Goal: Task Accomplishment & Management: Complete application form

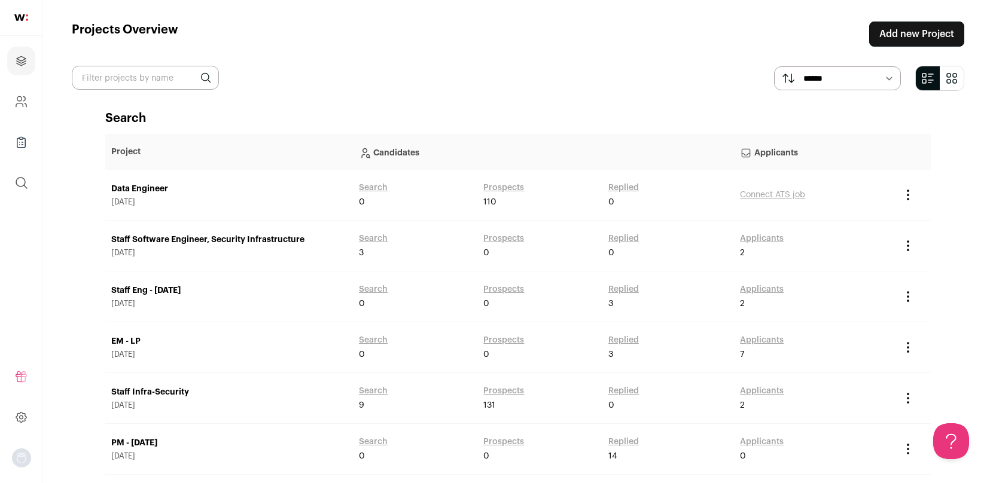
click at [156, 188] on link "Data Engineer" at bounding box center [229, 189] width 236 height 12
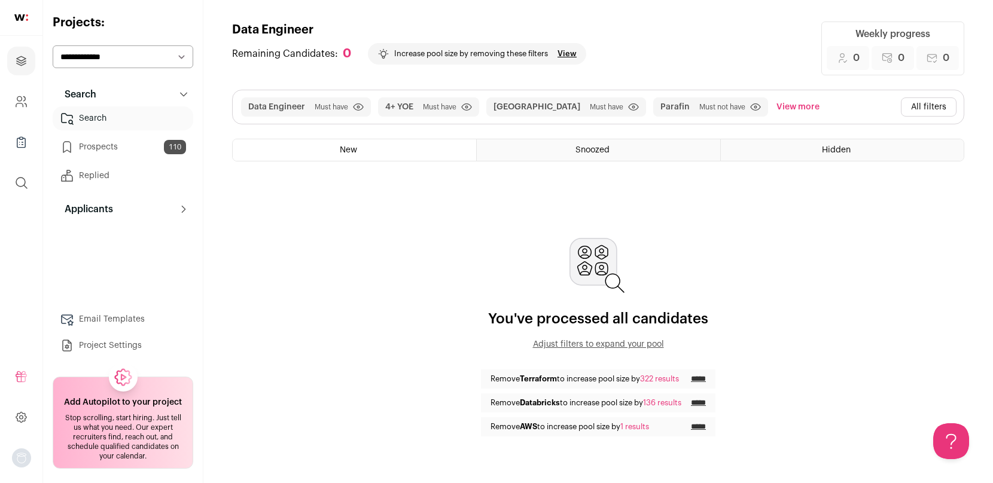
click at [570, 54] on link "View" at bounding box center [566, 54] width 19 height 10
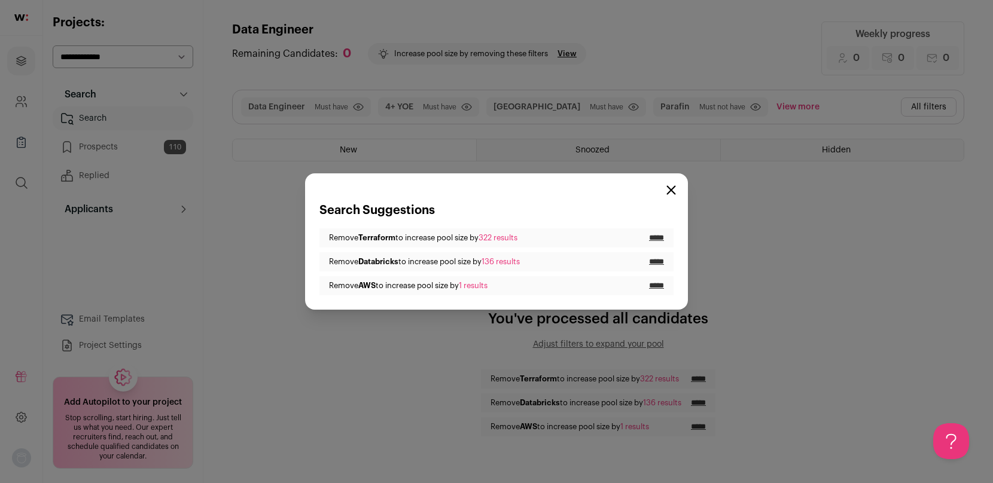
click at [674, 190] on icon "Close modal" at bounding box center [671, 190] width 10 height 10
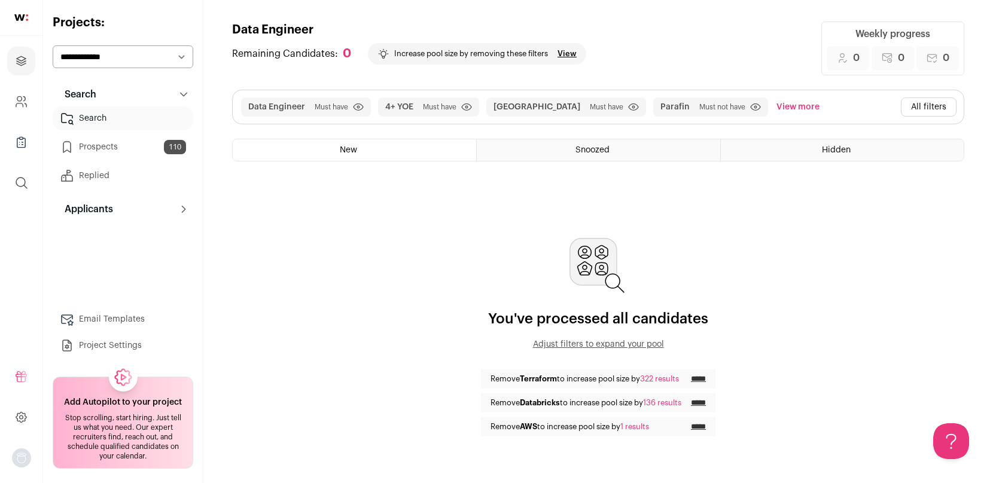
click at [774, 109] on button "View more" at bounding box center [798, 106] width 48 height 19
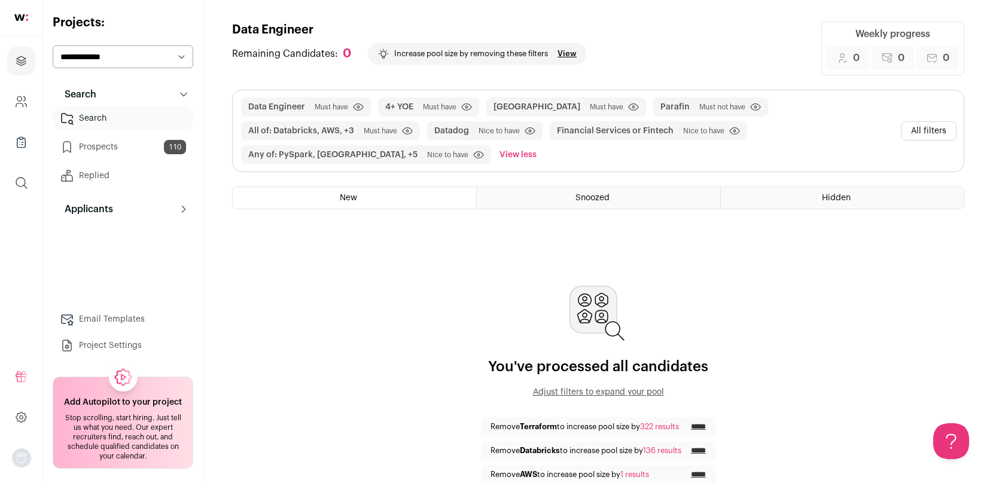
click at [193, 27] on h2 "Projects:" at bounding box center [123, 22] width 141 height 17
click at [17, 62] on icon "Projects" at bounding box center [21, 61] width 14 height 14
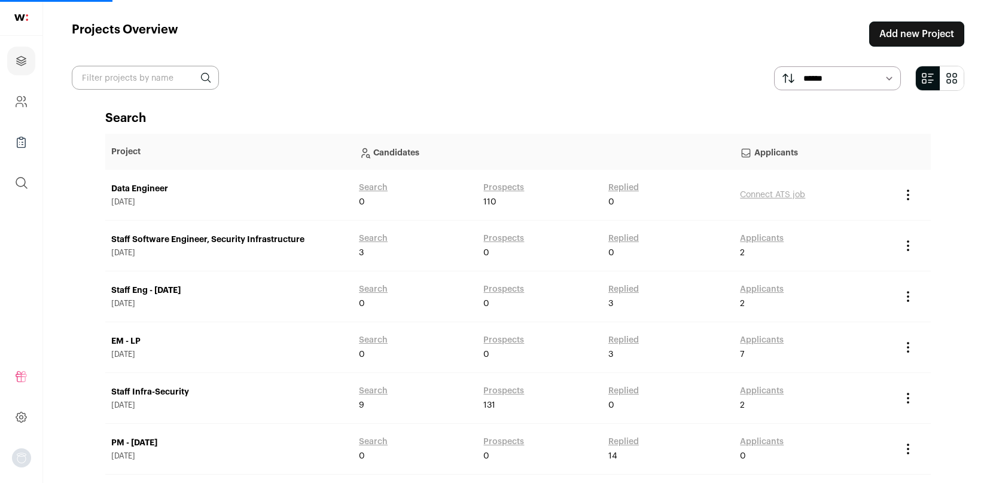
click at [914, 34] on link "Add new Project" at bounding box center [916, 34] width 95 height 25
click at [932, 29] on link "Add new Project" at bounding box center [916, 34] width 95 height 25
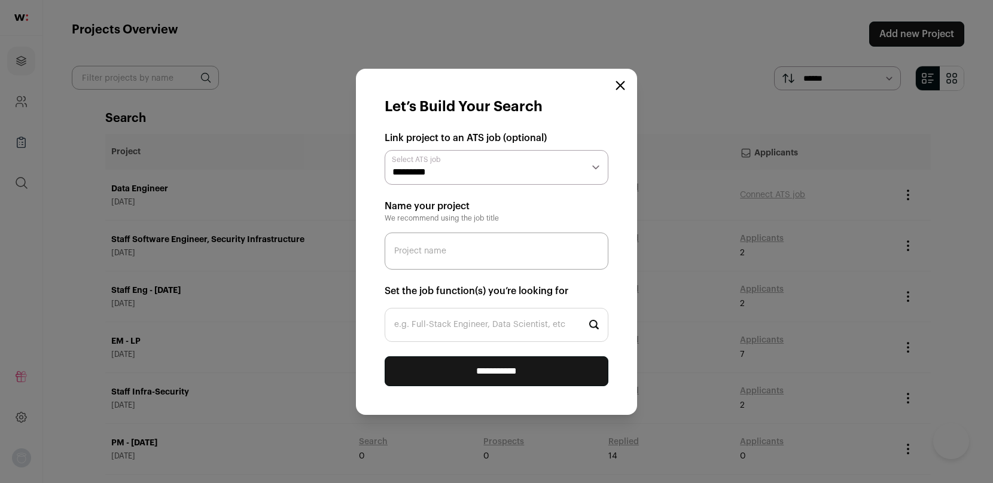
click at [531, 174] on select "**********" at bounding box center [497, 167] width 224 height 35
select select "*****"
click at [467, 324] on input "e.g. Full-Stack Engineer, Data Scientist, etc" at bounding box center [497, 325] width 224 height 34
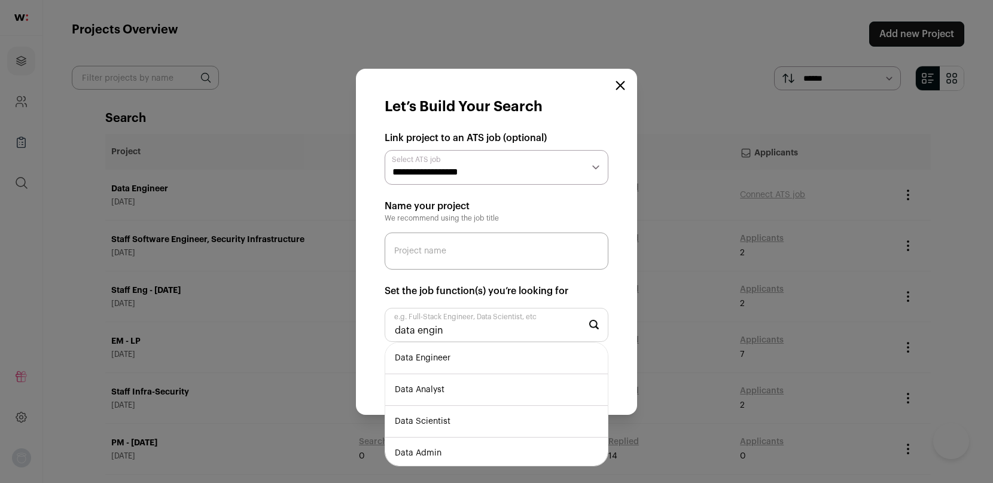
type input "data engin"
click at [465, 361] on li "Data Engineer" at bounding box center [496, 359] width 223 height 32
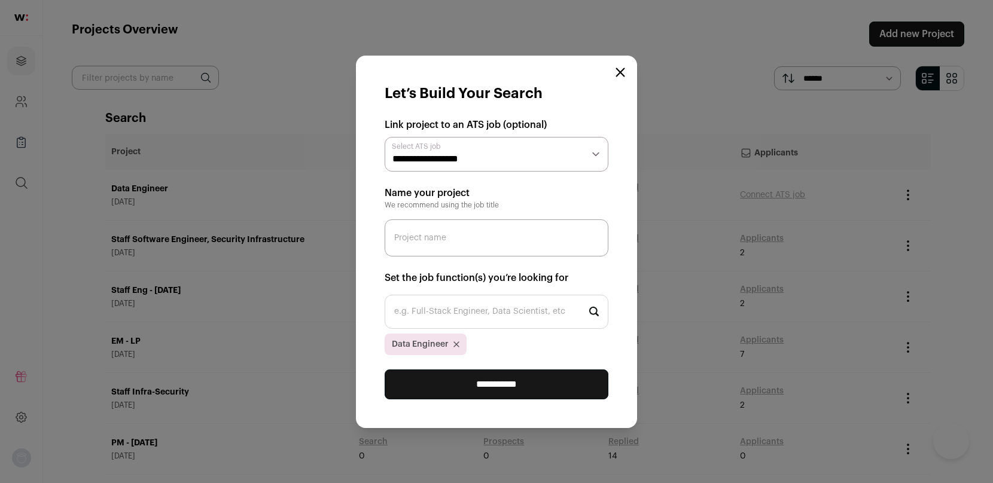
click at [483, 388] on input "**********" at bounding box center [497, 385] width 224 height 30
click at [459, 244] on input "Project name" at bounding box center [497, 238] width 224 height 37
paste input "Senior Software Engineer, Data Platform"
type input "Senior Software Engineer, Data Platform"
click at [491, 382] on input "**********" at bounding box center [497, 385] width 224 height 30
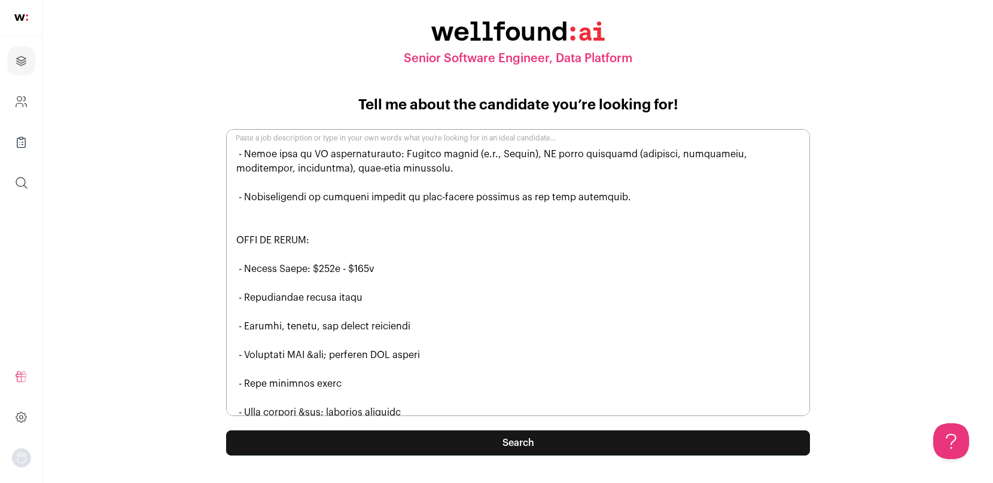
scroll to position [1315, 0]
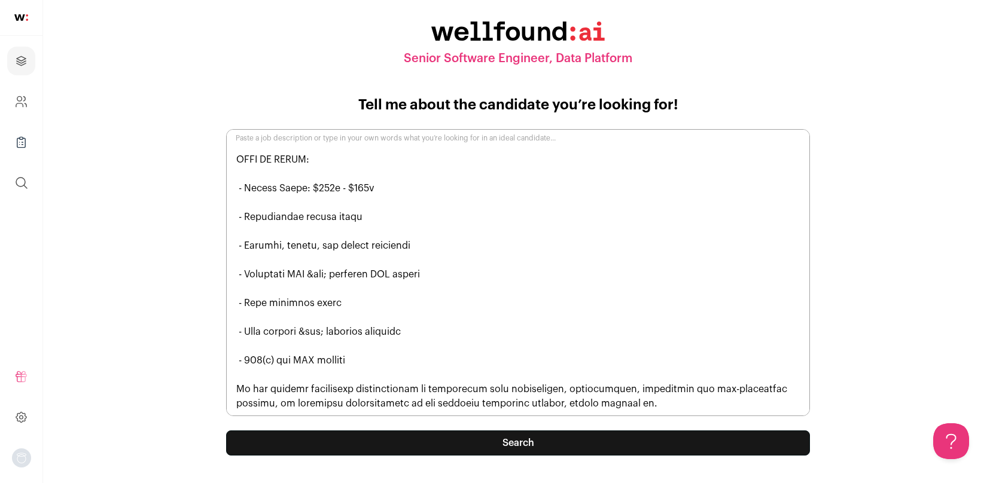
click at [511, 441] on button "Search" at bounding box center [518, 443] width 584 height 25
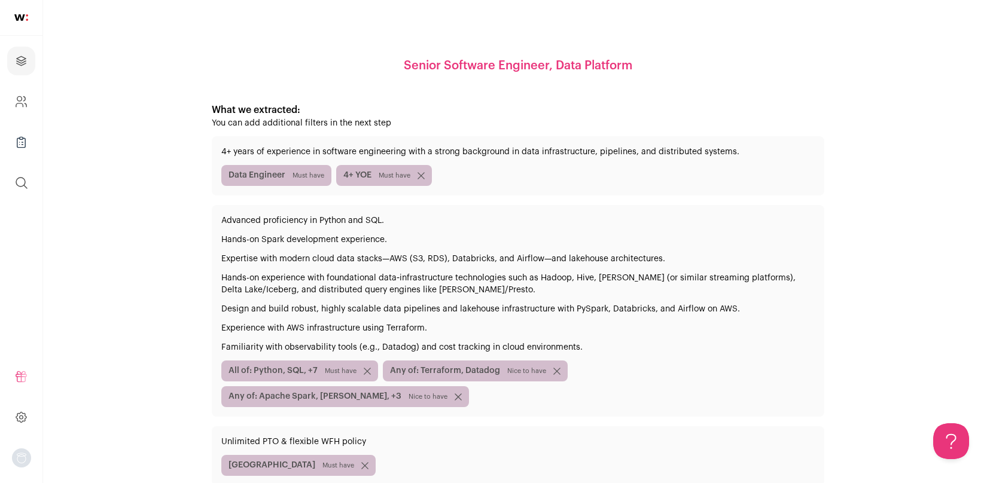
scroll to position [184, 0]
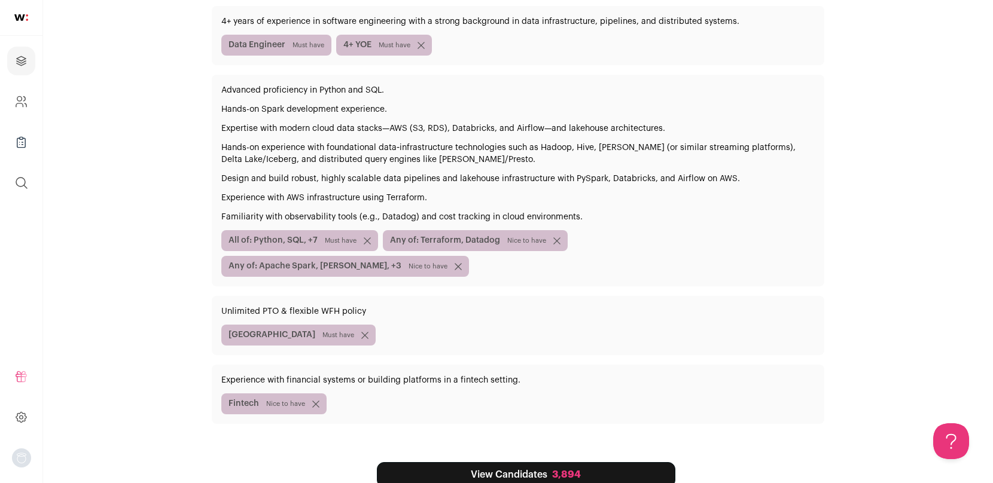
click at [361, 332] on icon "submit" at bounding box center [364, 335] width 7 height 7
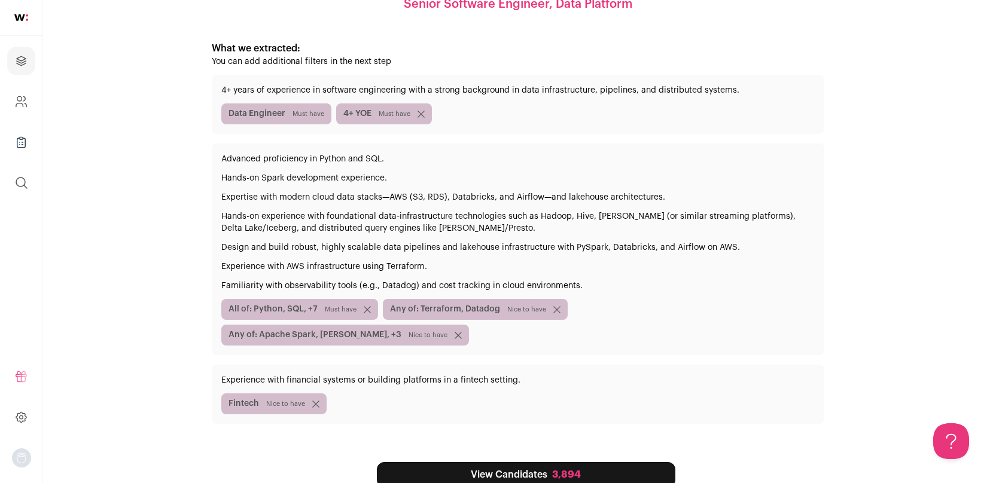
click at [485, 462] on link "View Candidates 3,894" at bounding box center [526, 474] width 298 height 25
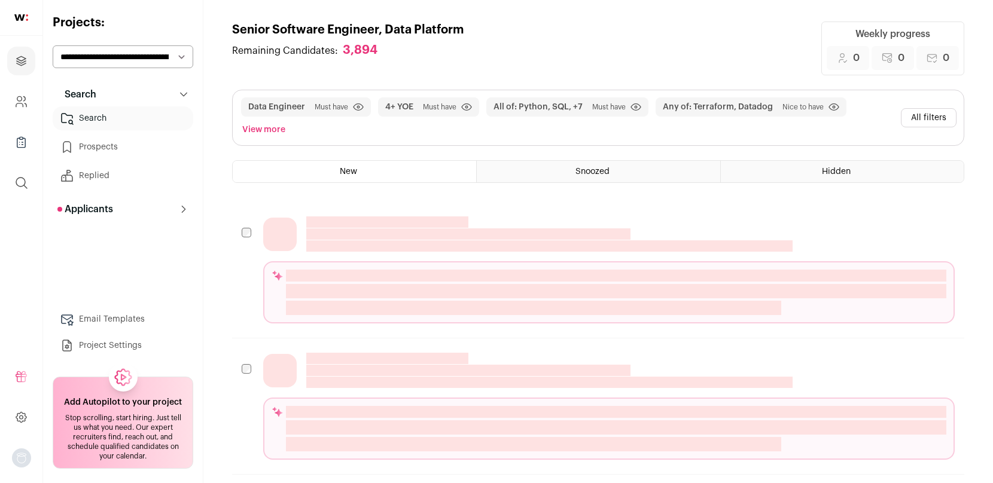
click at [931, 117] on button "All filters" at bounding box center [929, 117] width 56 height 19
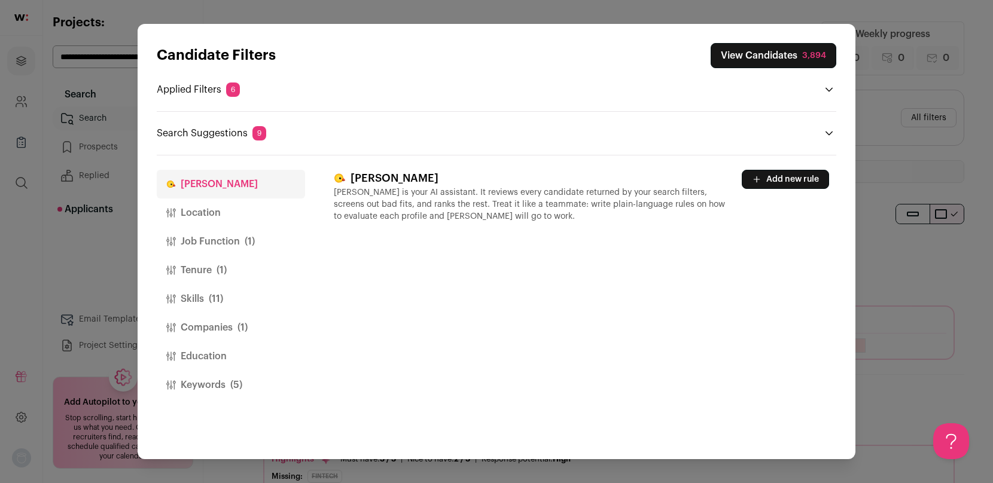
click at [204, 214] on button "Location" at bounding box center [231, 213] width 148 height 29
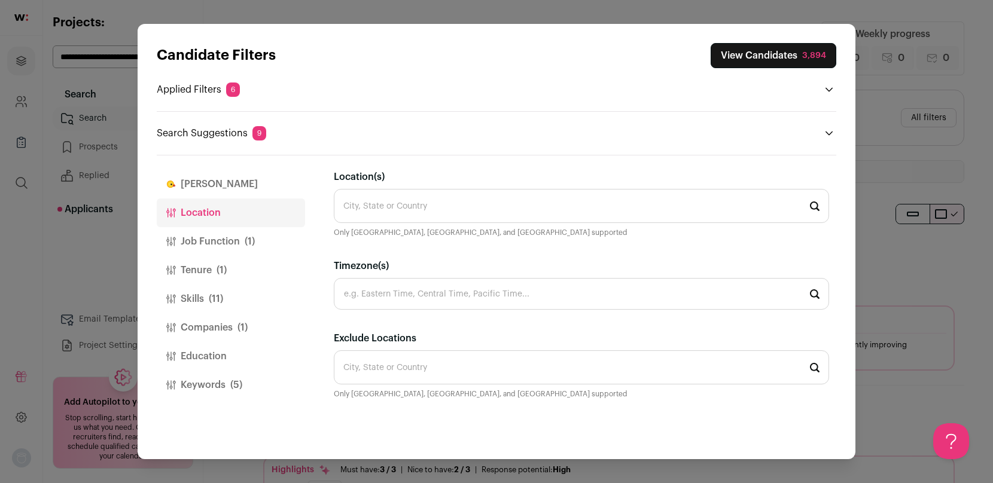
click at [388, 206] on input "Location(s)" at bounding box center [581, 206] width 495 height 34
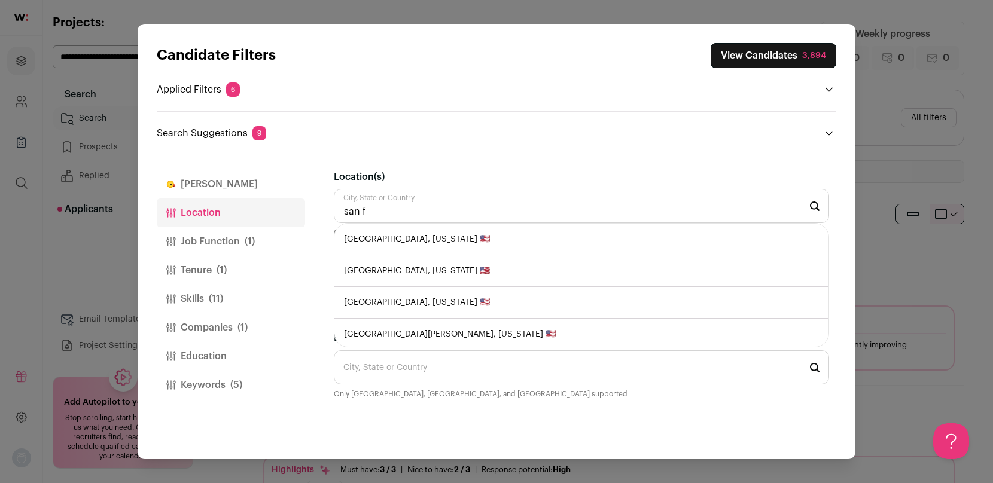
click at [412, 244] on li "[GEOGRAPHIC_DATA], [US_STATE] 🇺🇸" at bounding box center [581, 240] width 494 height 32
type input "[GEOGRAPHIC_DATA], [US_STATE] 🇺🇸"
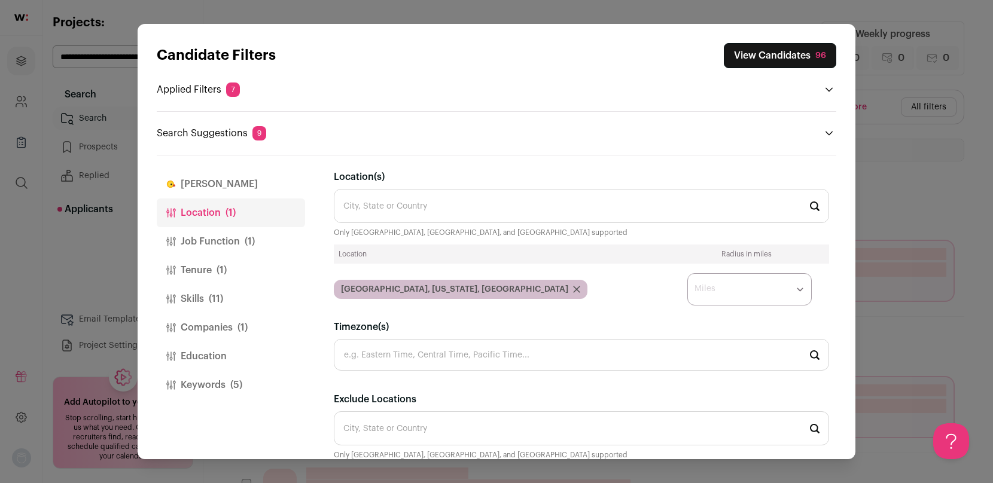
click at [749, 282] on select "* ** ** **" at bounding box center [749, 289] width 124 height 32
select select "****"
click at [227, 237] on button "Job Function (1)" at bounding box center [231, 241] width 148 height 29
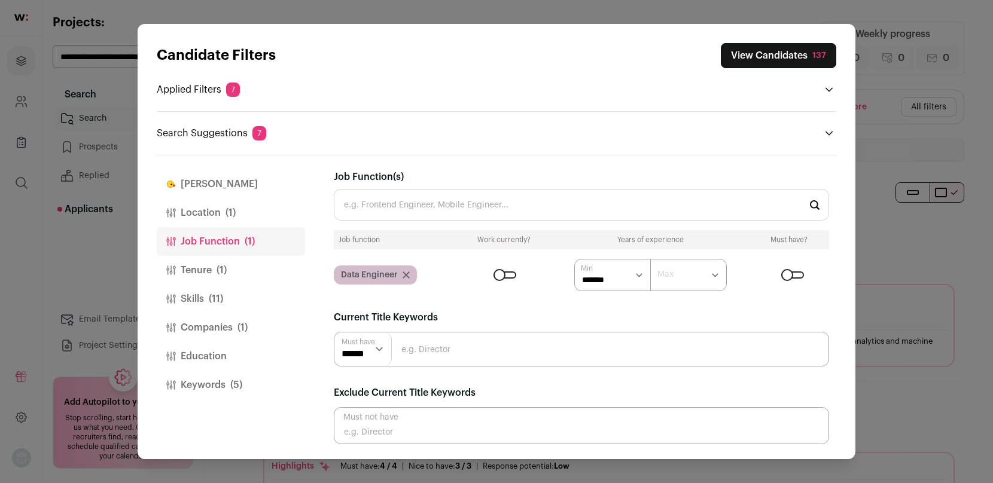
click at [787, 276] on div "Close modal via background" at bounding box center [792, 275] width 23 height 7
click at [423, 351] on input "Close modal via background" at bounding box center [581, 349] width 495 height 35
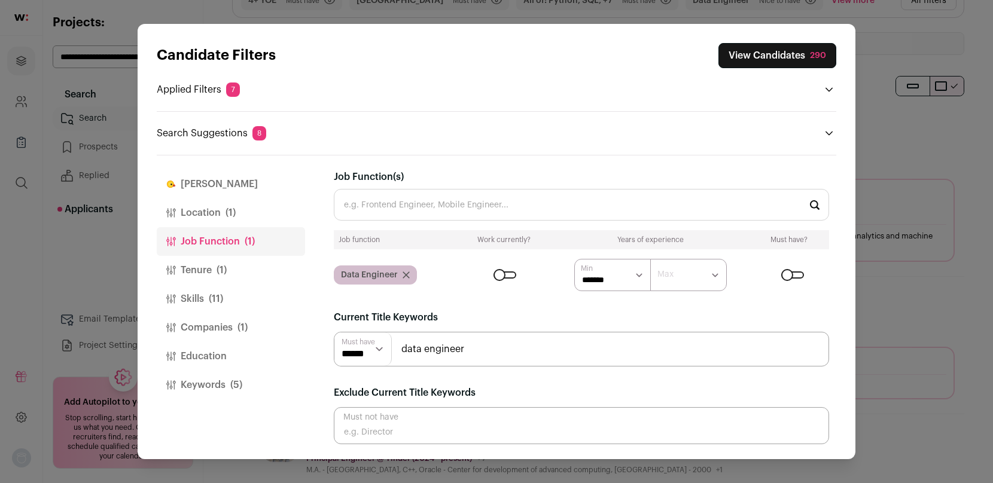
scroll to position [153, 0]
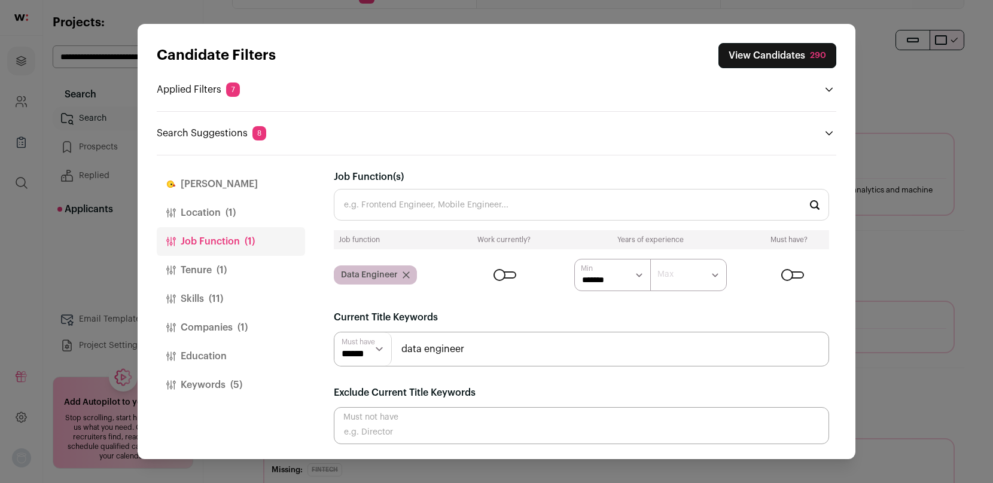
click at [398, 352] on input "data engineer" at bounding box center [581, 349] width 495 height 35
click at [479, 343] on input ""data engineer" at bounding box center [581, 349] width 495 height 35
type input ""data engineer""
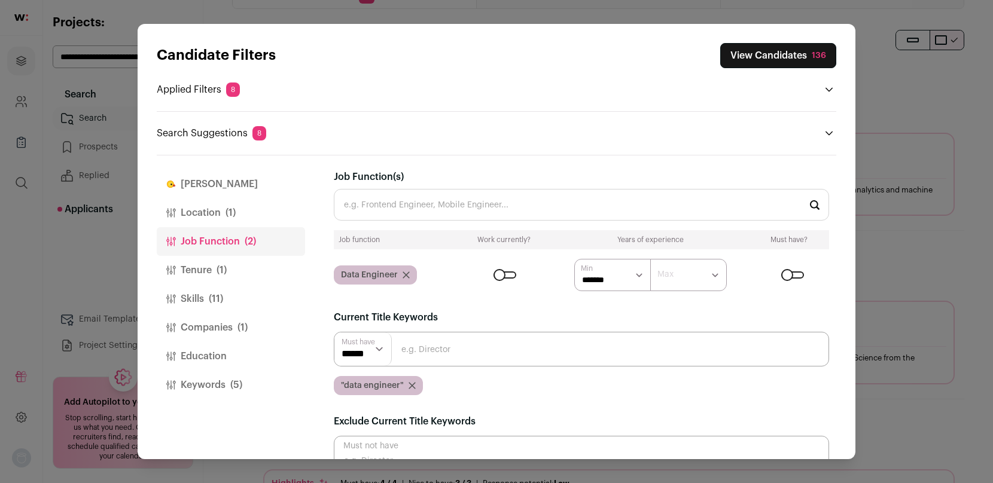
click at [429, 355] on input "Close modal via background" at bounding box center [581, 349] width 495 height 35
type input "software engineer"
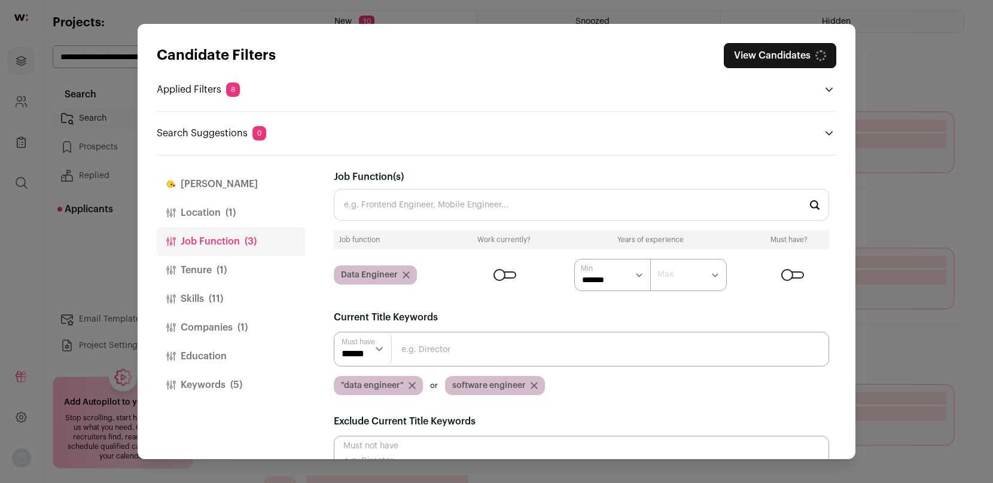
scroll to position [176, 0]
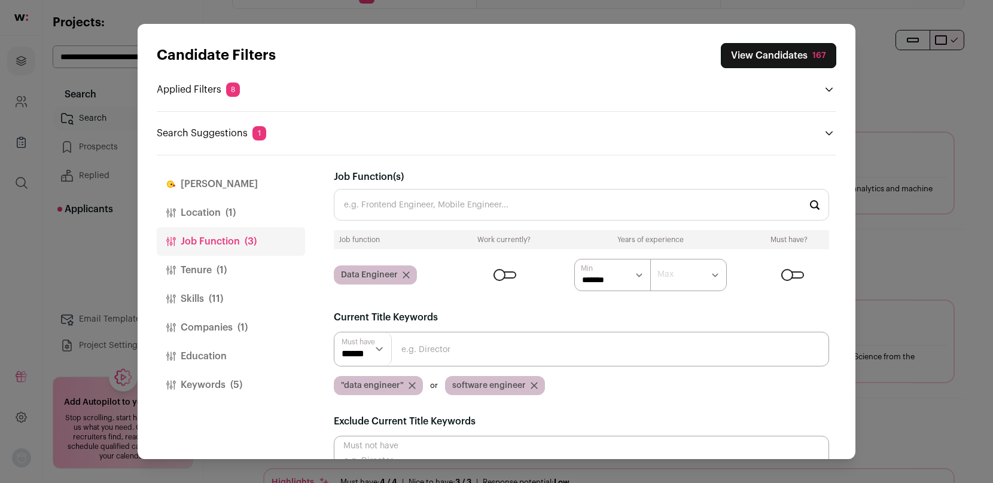
click at [409, 386] on icon "Close modal via background" at bounding box center [412, 385] width 7 height 7
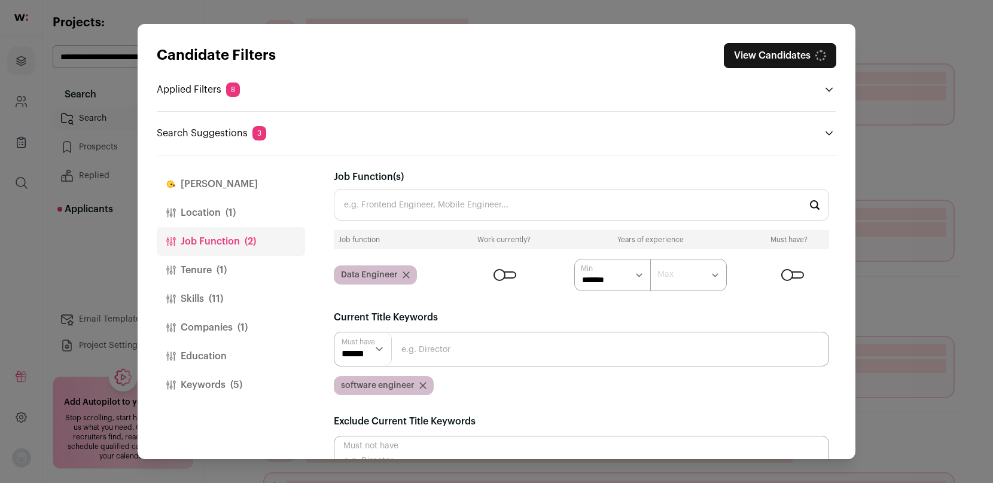
scroll to position [153, 0]
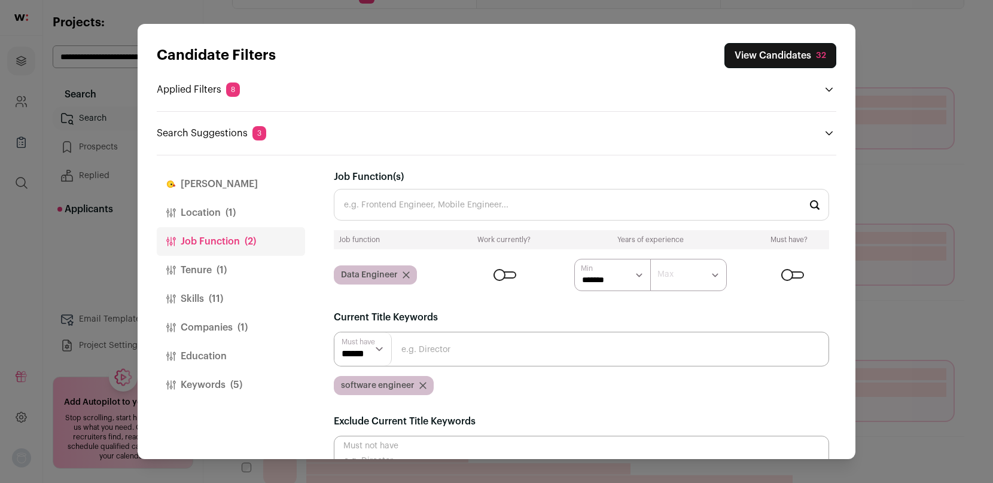
click at [425, 345] on input "Close modal via background" at bounding box center [581, 349] width 495 height 35
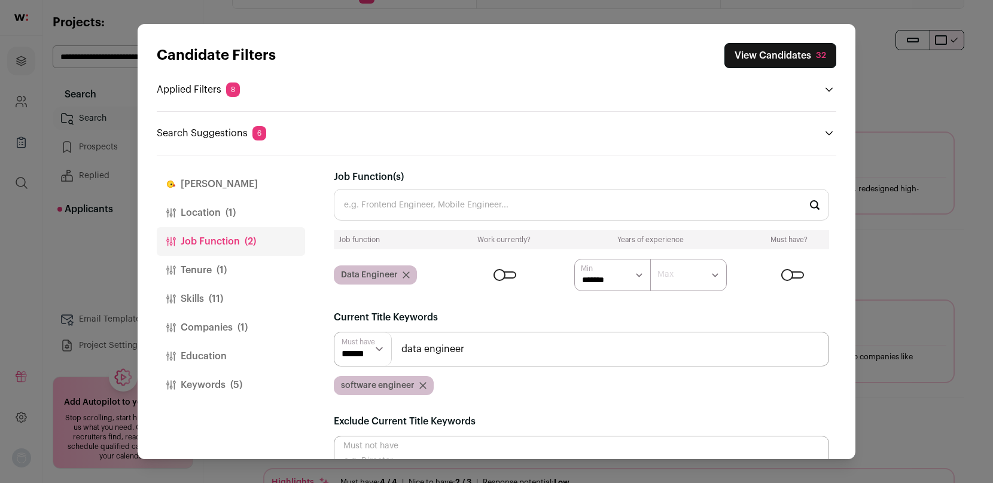
type input "data engineer"
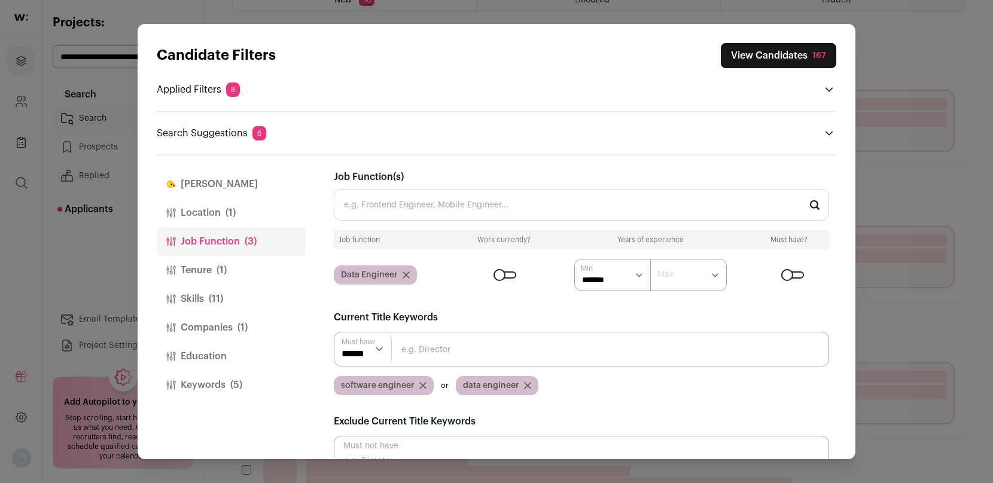
scroll to position [29, 0]
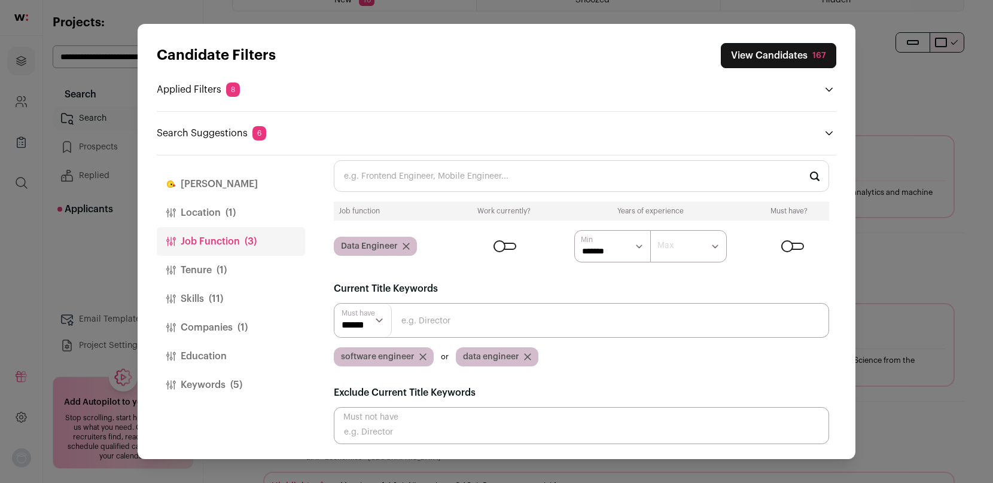
click at [205, 274] on button "Tenure (1)" at bounding box center [231, 270] width 148 height 29
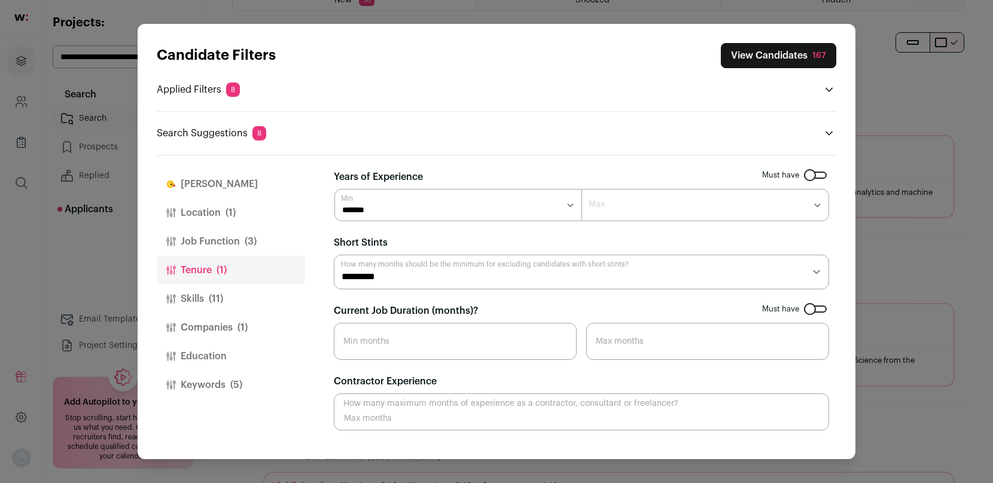
scroll to position [0, 0]
click at [200, 300] on button "Skills (11)" at bounding box center [231, 299] width 148 height 29
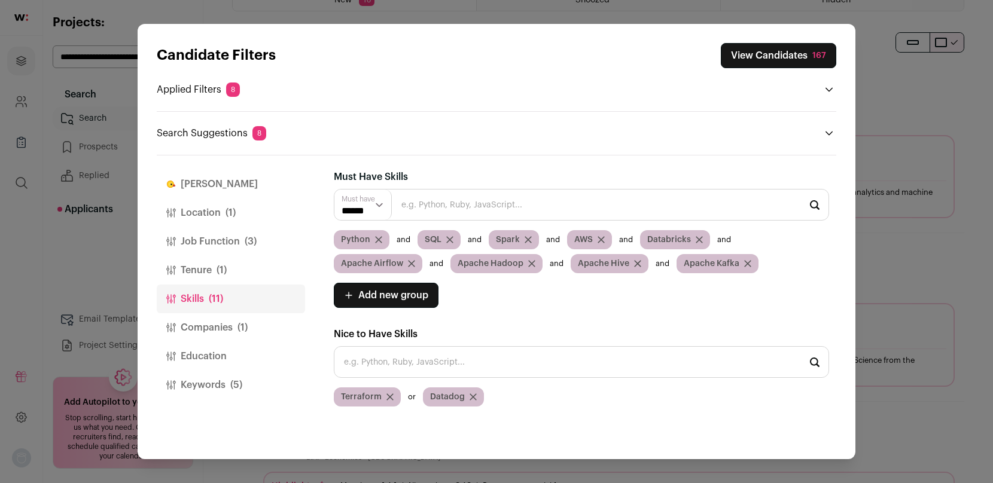
click at [212, 331] on button "Companies (1)" at bounding box center [231, 327] width 148 height 29
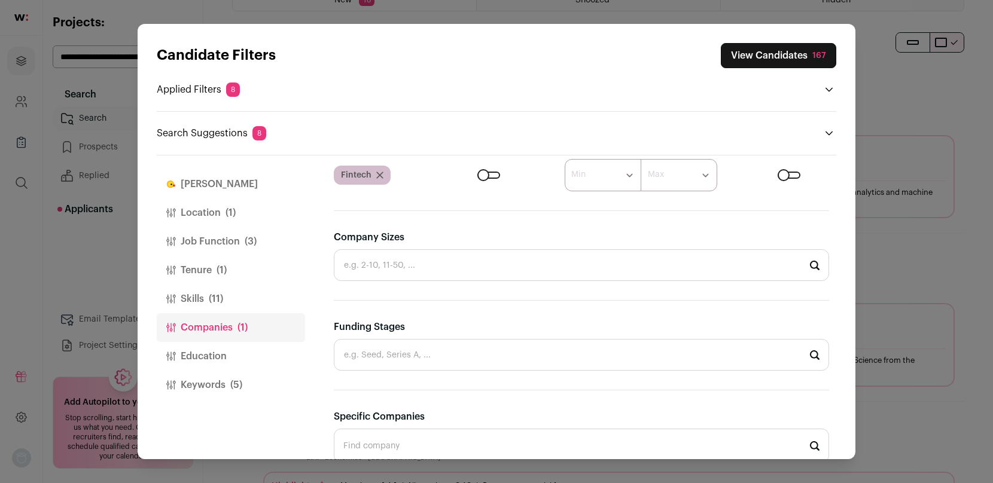
scroll to position [431, 0]
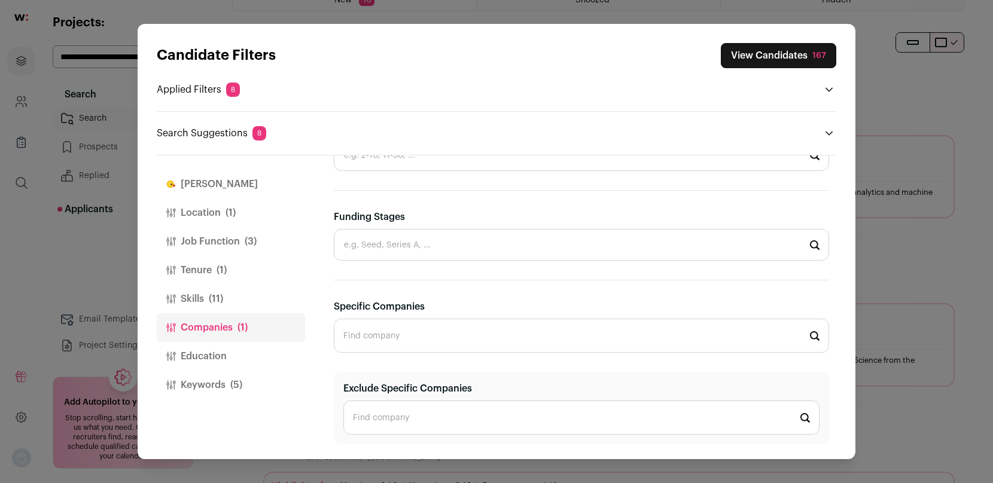
click at [432, 426] on input "Exclude Specific Companies" at bounding box center [581, 418] width 476 height 34
click at [429, 449] on div "Parafin [DOMAIN_NAME]" at bounding box center [581, 456] width 456 height 22
type input "Parafin [DOMAIN_NAME]"
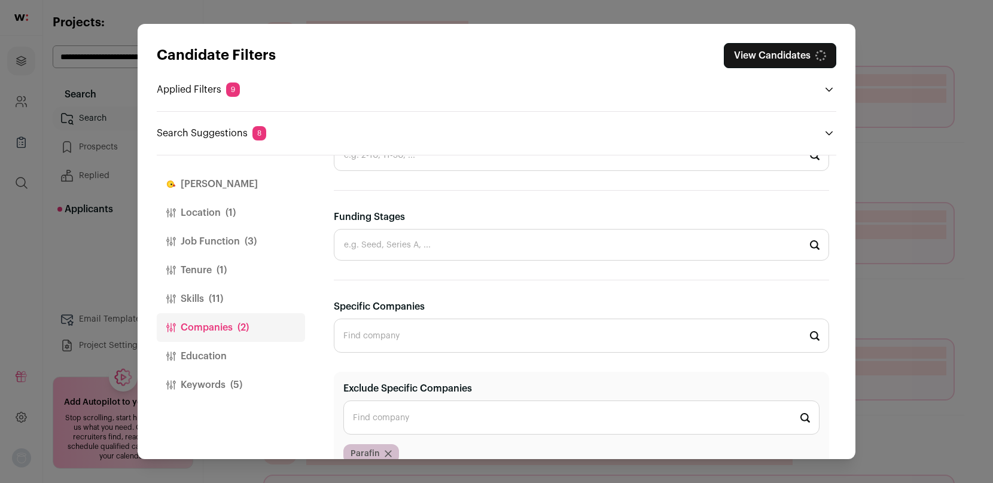
scroll to position [153, 0]
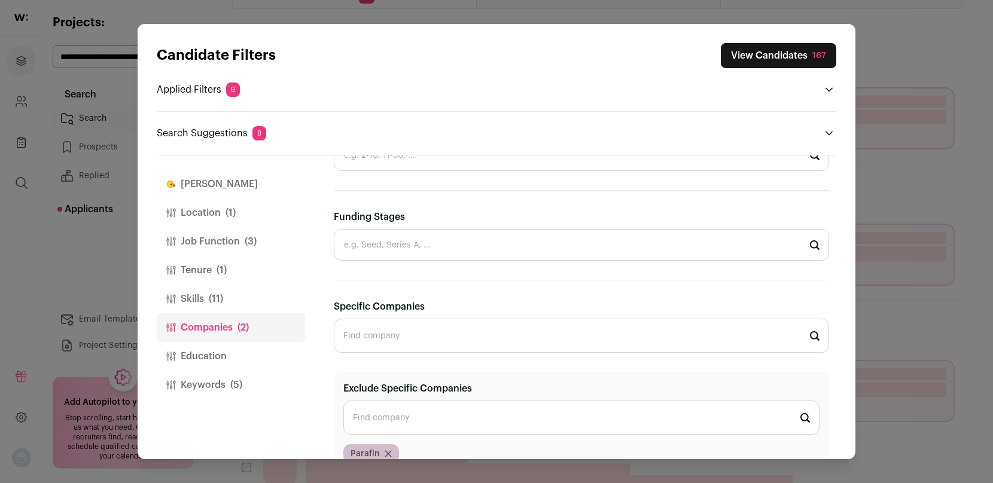
click at [214, 384] on button "Keywords (5)" at bounding box center [231, 385] width 148 height 29
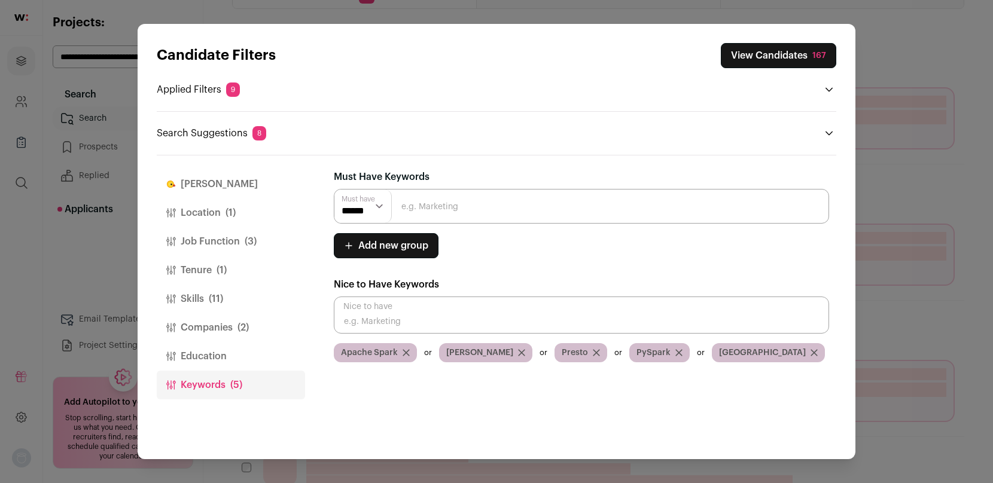
scroll to position [0, 0]
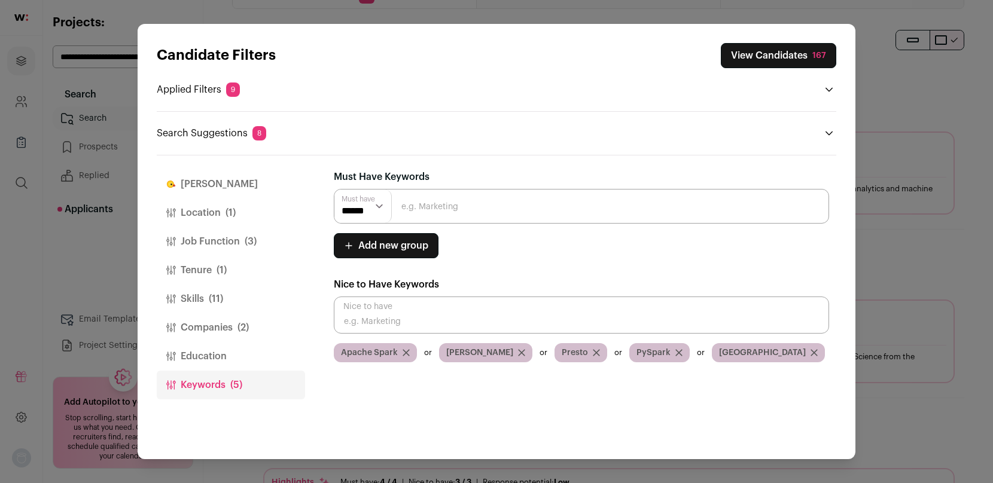
click at [219, 330] on button "Companies (2)" at bounding box center [231, 327] width 148 height 29
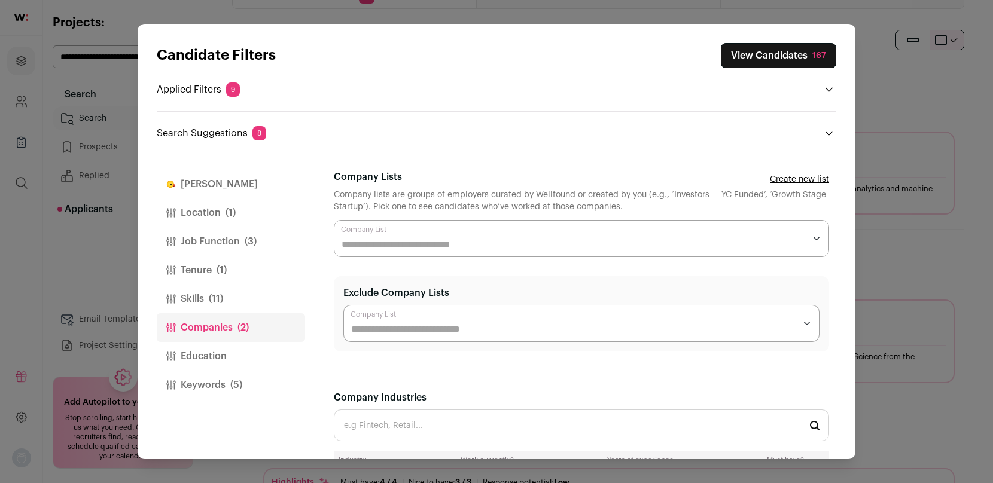
click at [761, 59] on button "View Candidates 167" at bounding box center [778, 55] width 115 height 25
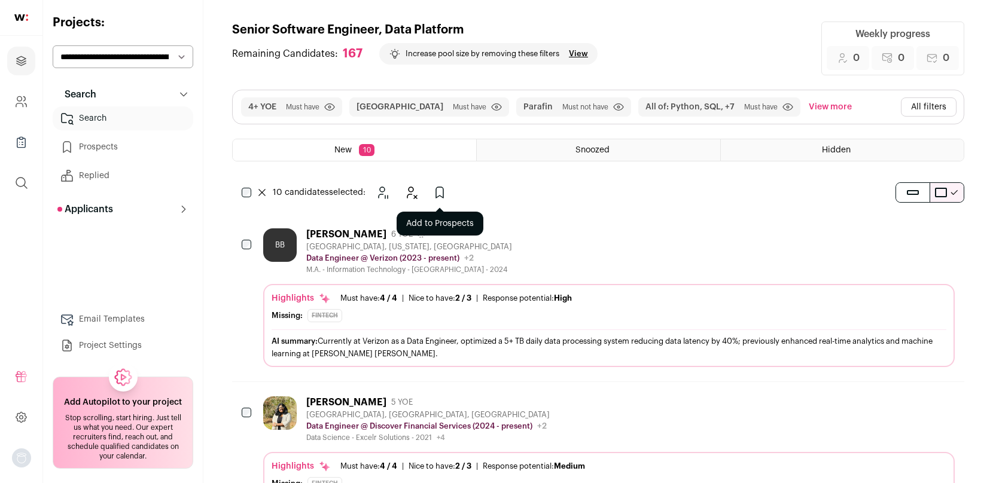
click at [443, 192] on icon "Add to Prospects" at bounding box center [439, 192] width 7 height 11
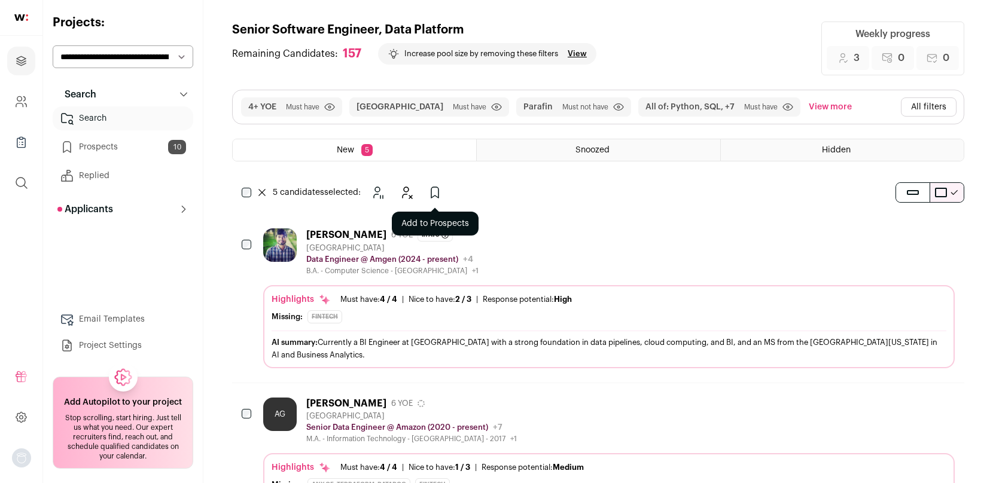
click at [438, 195] on icon "Add to Prospects" at bounding box center [434, 192] width 7 height 11
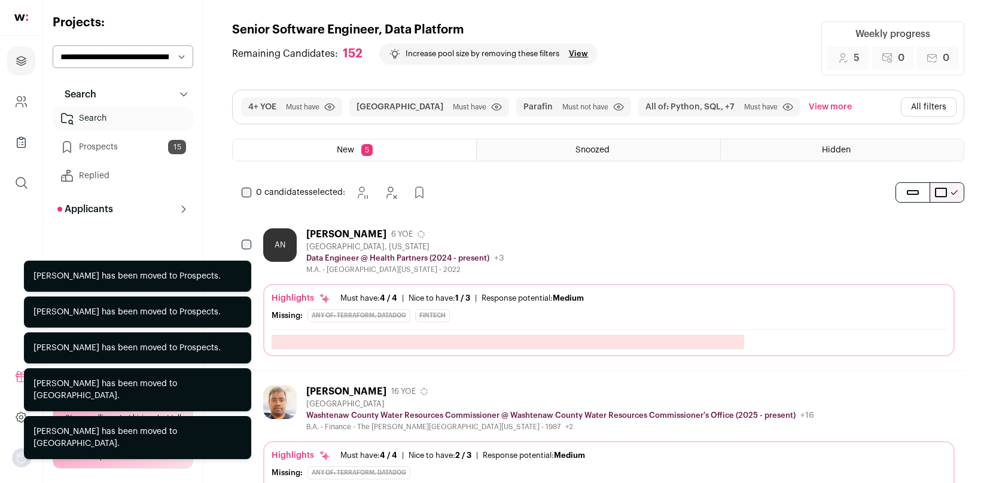
click at [239, 191] on div "0 candidates selected: [GEOGRAPHIC_DATA] Hide Add to Prospects" at bounding box center [336, 193] width 209 height 24
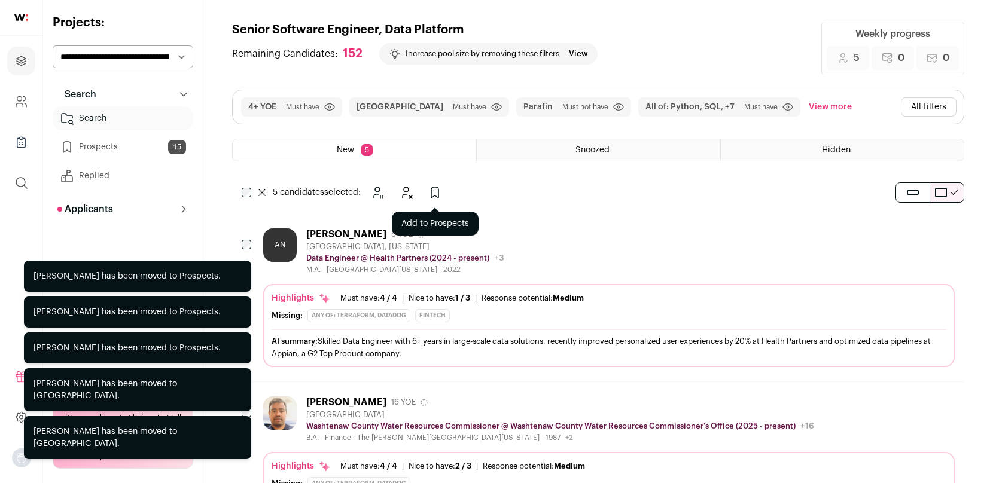
click at [438, 191] on icon "Add to Prospects" at bounding box center [435, 192] width 14 height 14
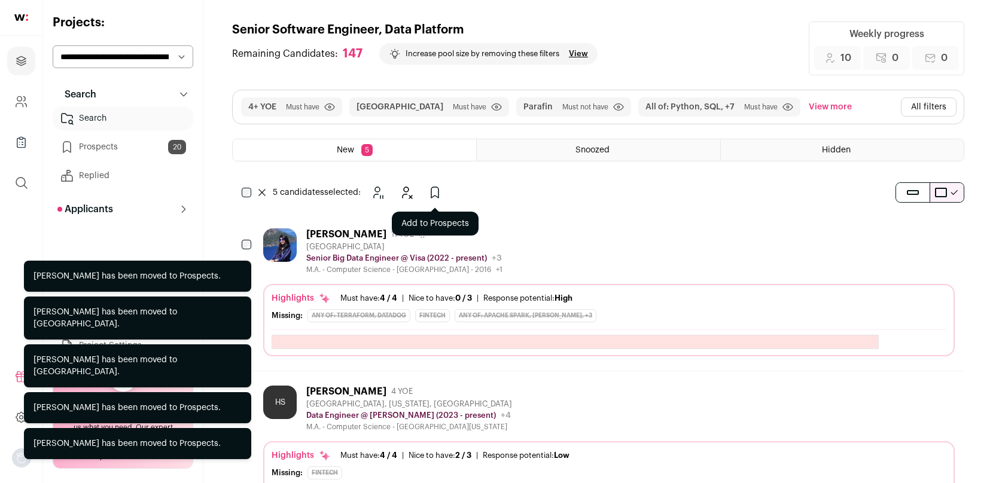
click at [434, 196] on icon "Add to Prospects" at bounding box center [435, 192] width 14 height 14
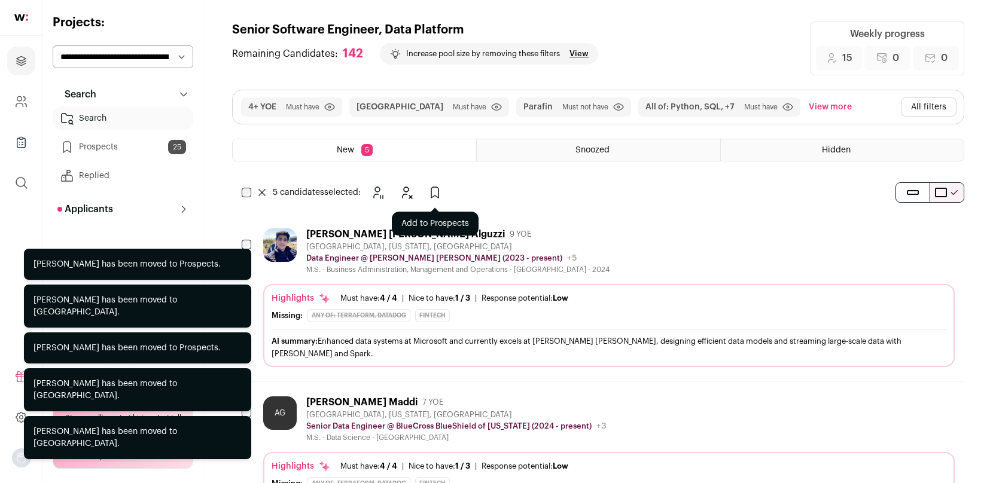
click at [435, 191] on icon "Add to Prospects" at bounding box center [435, 192] width 14 height 14
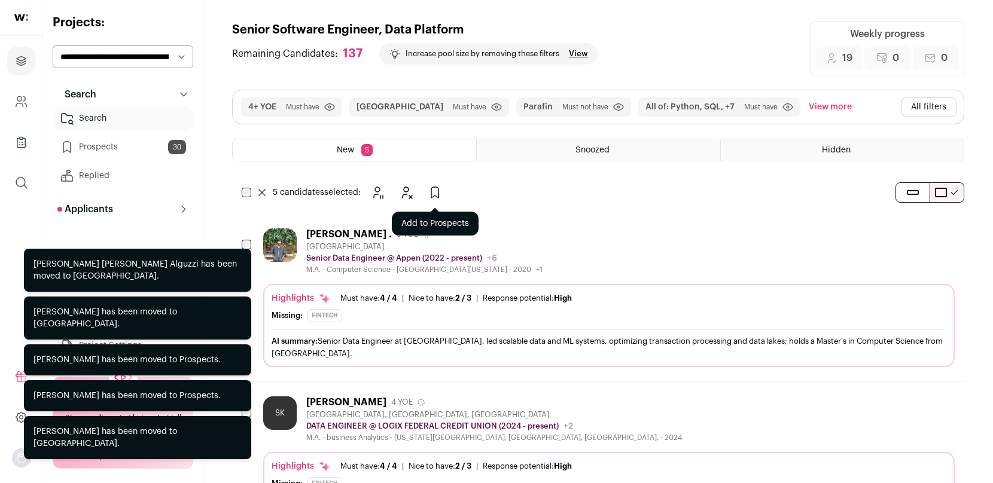
click at [434, 192] on icon "Add to Prospects" at bounding box center [435, 192] width 14 height 14
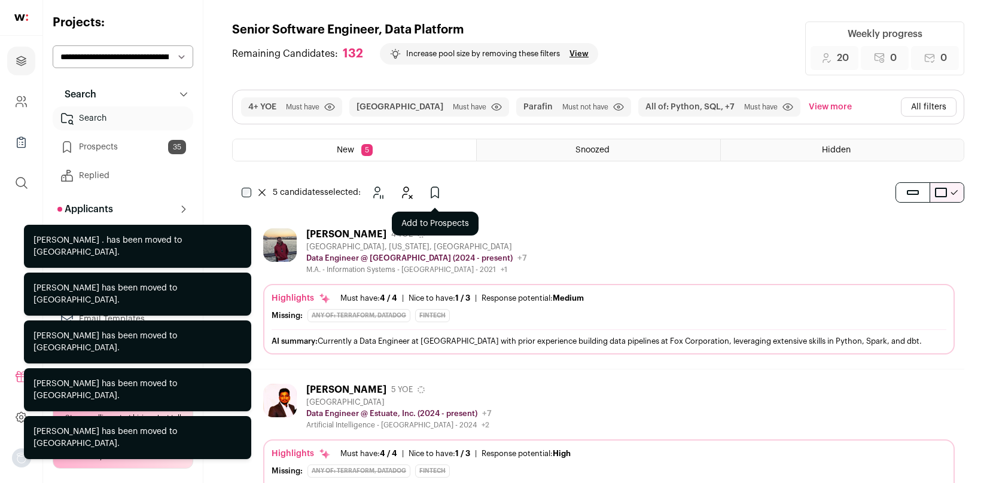
click at [436, 189] on icon "Add to Prospects" at bounding box center [435, 192] width 14 height 14
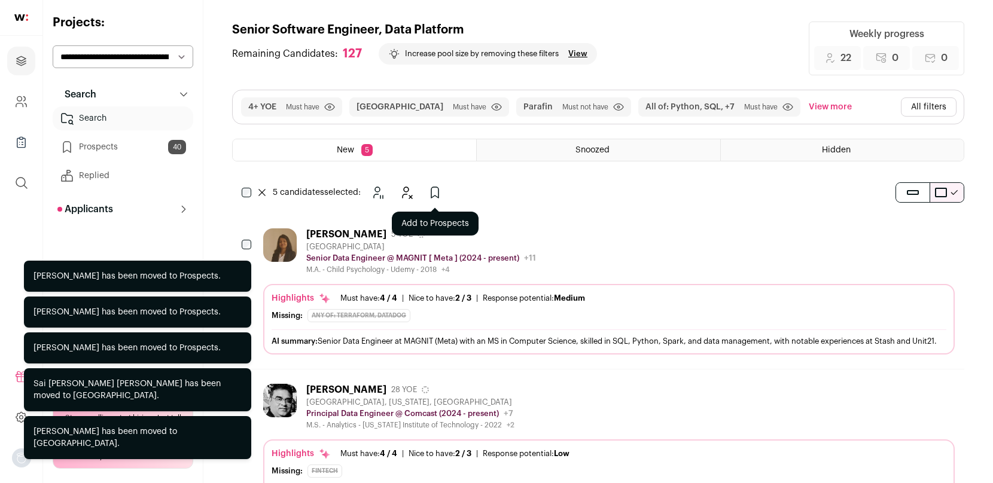
click at [437, 193] on icon "Add to Prospects" at bounding box center [435, 192] width 14 height 14
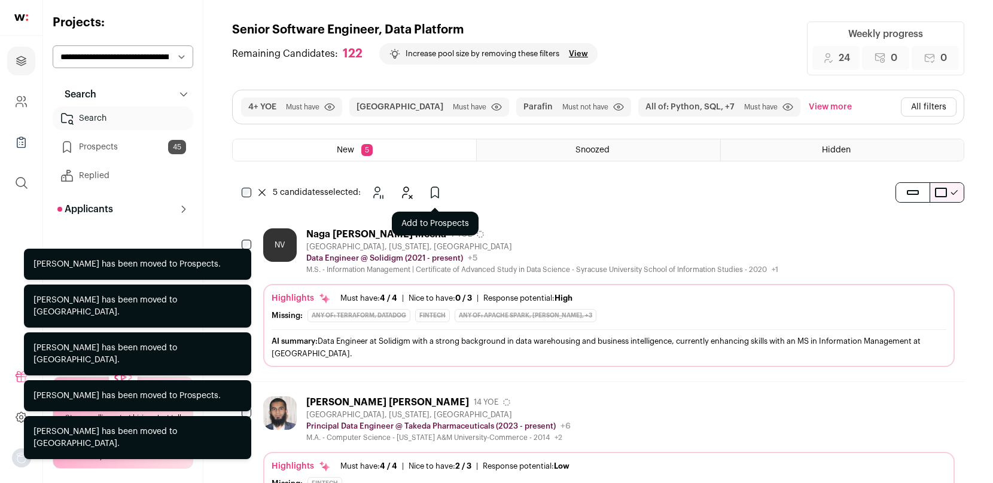
click at [440, 195] on icon "Add to Prospects" at bounding box center [435, 192] width 14 height 14
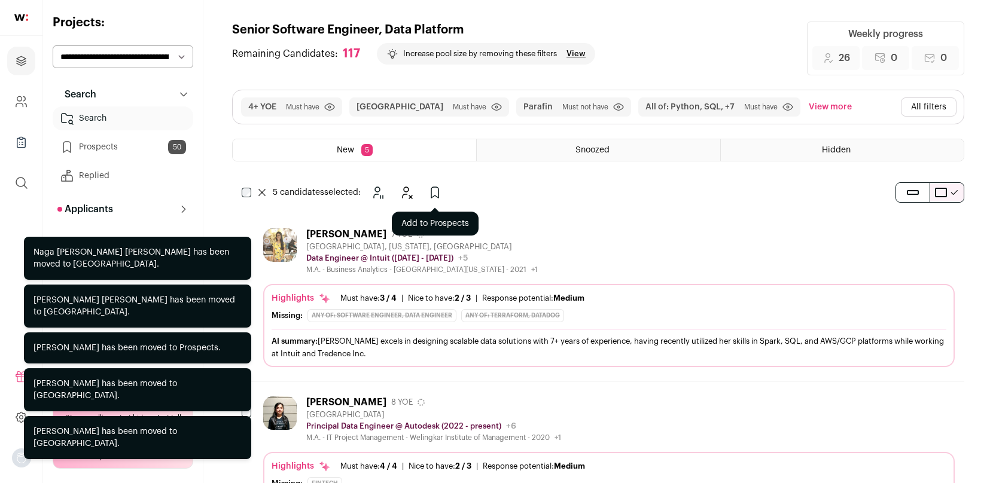
click at [429, 190] on icon "Add to Prospects" at bounding box center [435, 192] width 14 height 14
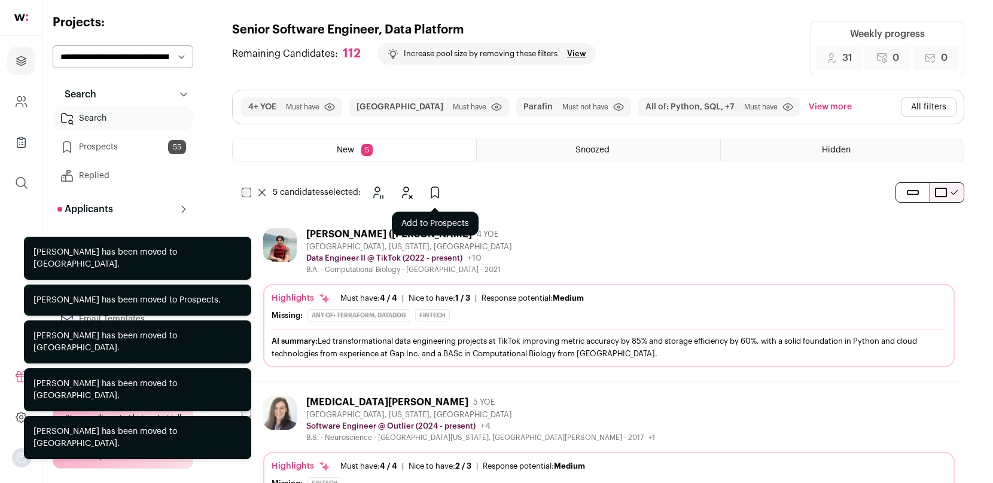
click at [429, 183] on button "Add to Prospects" at bounding box center [435, 193] width 24 height 24
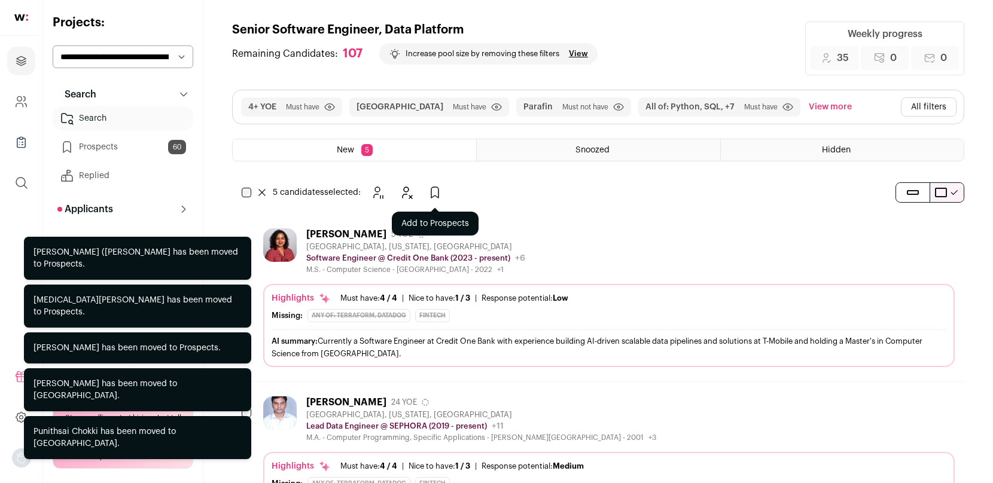
click at [436, 190] on icon "Add to Prospects" at bounding box center [435, 192] width 14 height 14
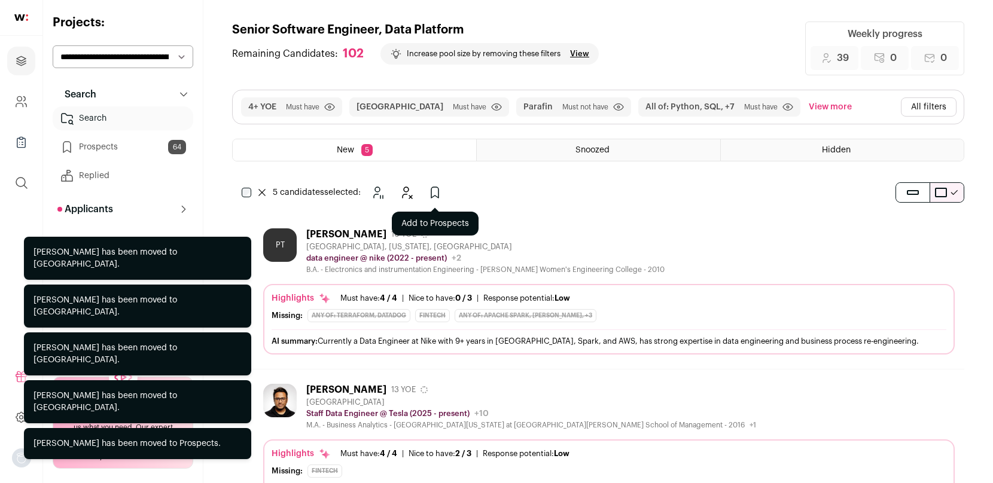
click at [437, 188] on icon "Add to Prospects" at bounding box center [435, 192] width 14 height 14
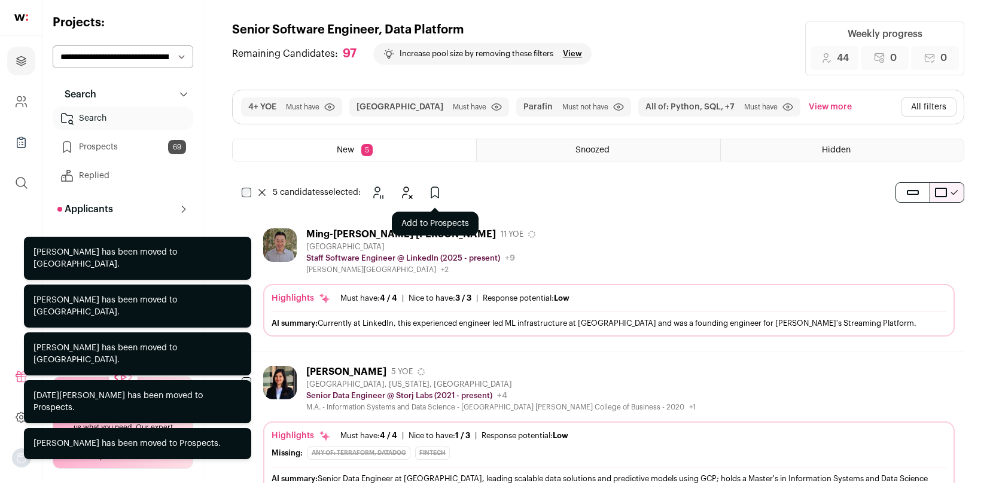
click at [437, 191] on icon "Add to Prospects" at bounding box center [435, 192] width 14 height 14
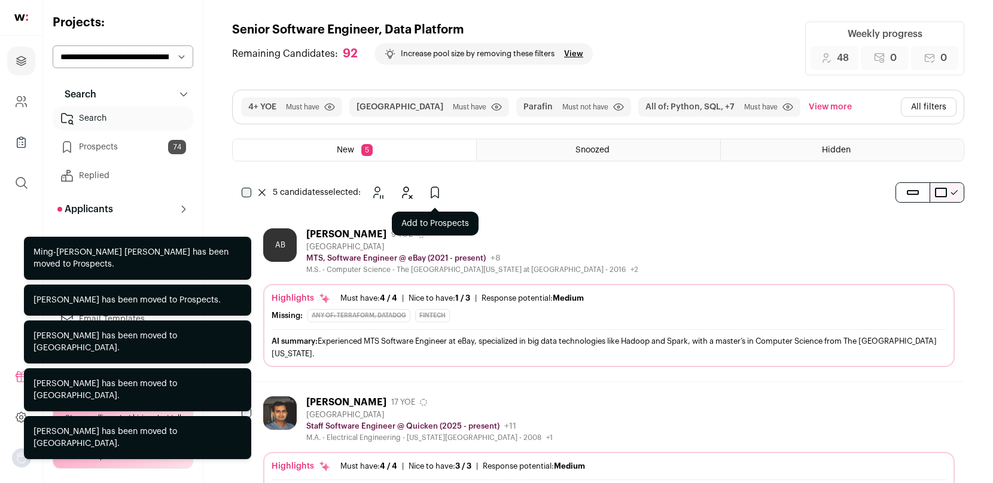
click at [437, 187] on icon "Add to Prospects" at bounding box center [434, 192] width 7 height 11
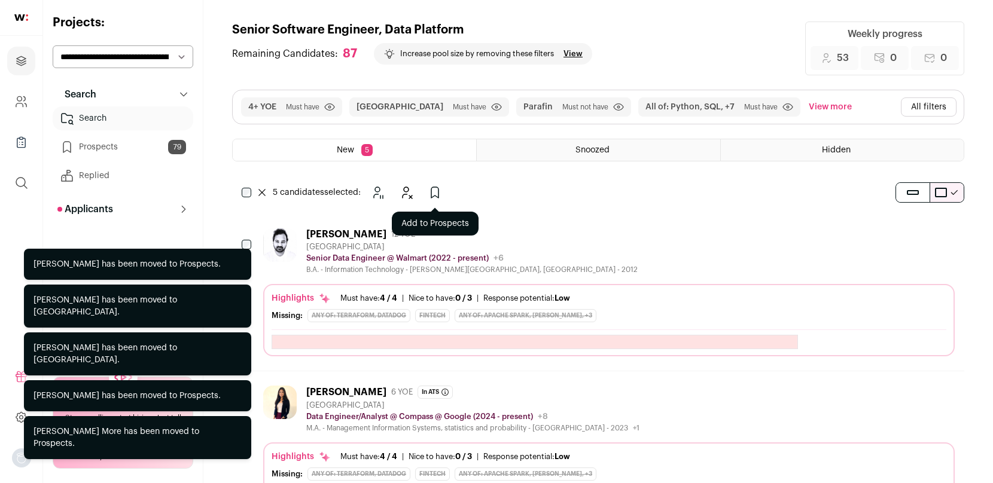
click at [441, 193] on icon "Add to Prospects" at bounding box center [435, 192] width 14 height 14
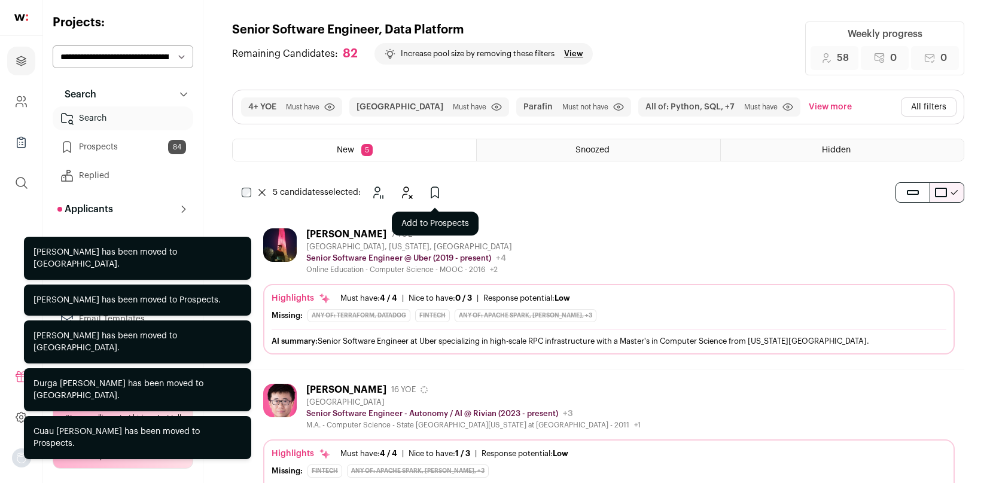
click at [432, 190] on icon "Add to Prospects" at bounding box center [434, 192] width 7 height 11
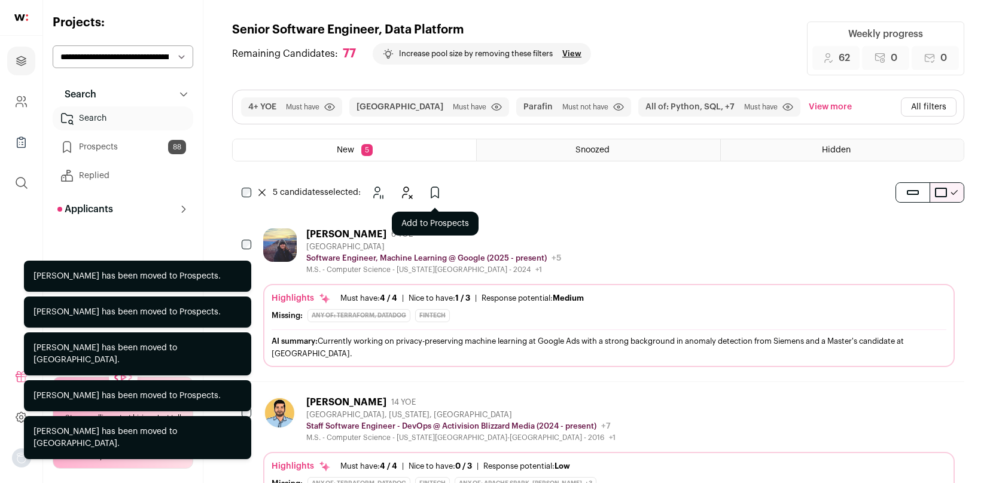
click at [437, 193] on icon "Add to Prospects" at bounding box center [435, 192] width 14 height 14
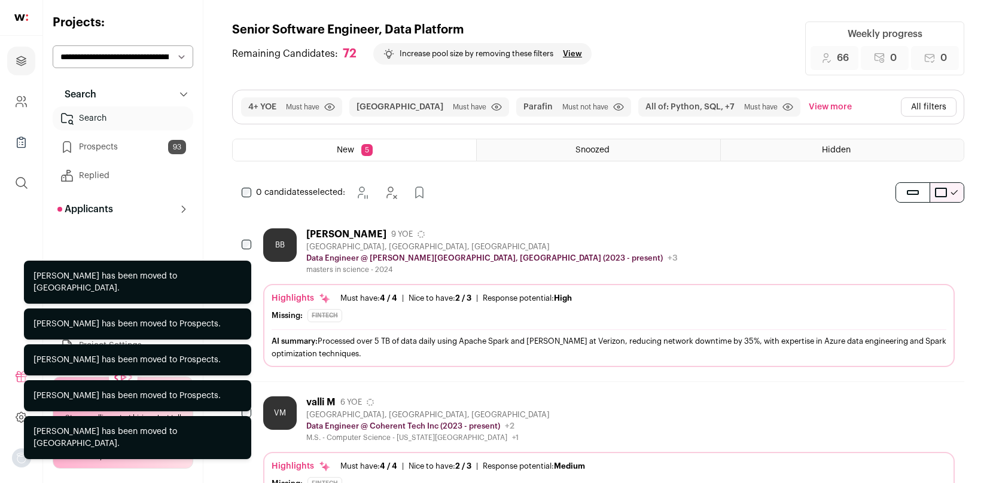
click at [246, 186] on div "0 candidates selected: [GEOGRAPHIC_DATA] Hide Add to Prospects" at bounding box center [336, 193] width 209 height 24
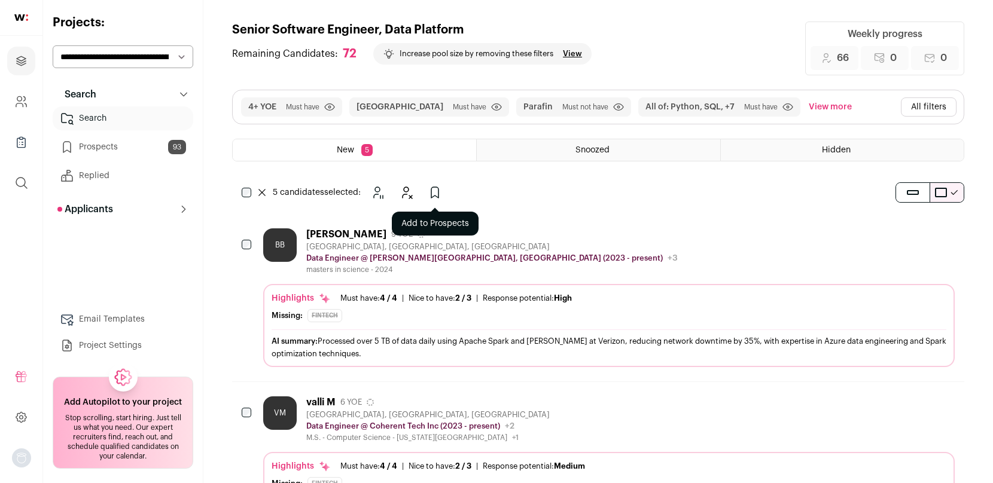
click at [425, 185] on button "Add to Prospects" at bounding box center [435, 193] width 24 height 24
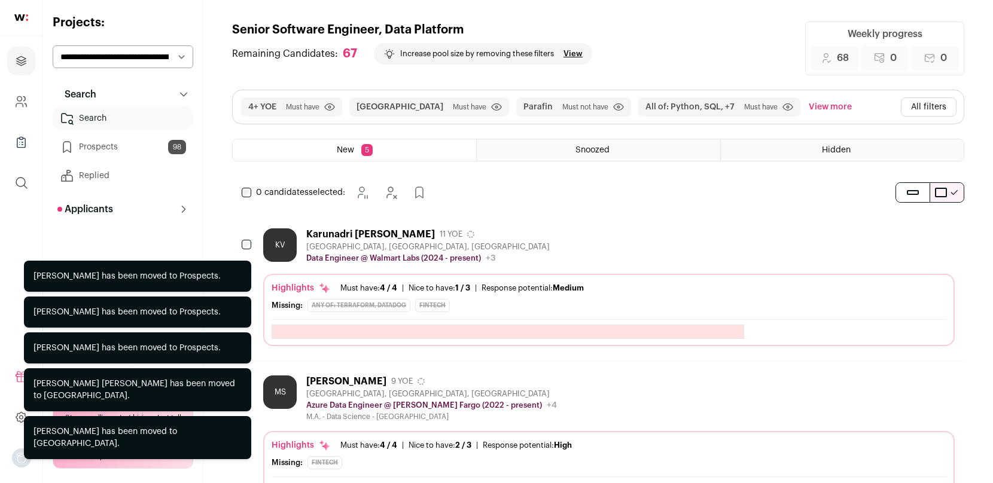
click at [241, 189] on div "0 candidates selected: [GEOGRAPHIC_DATA] Hide Add to Prospects" at bounding box center [336, 193] width 209 height 24
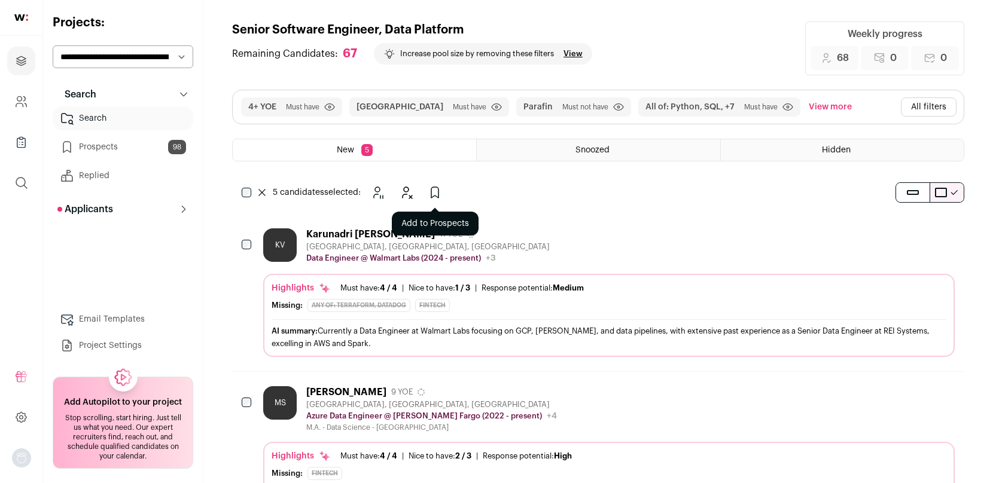
click at [432, 193] on icon "Add to Prospects" at bounding box center [435, 192] width 14 height 14
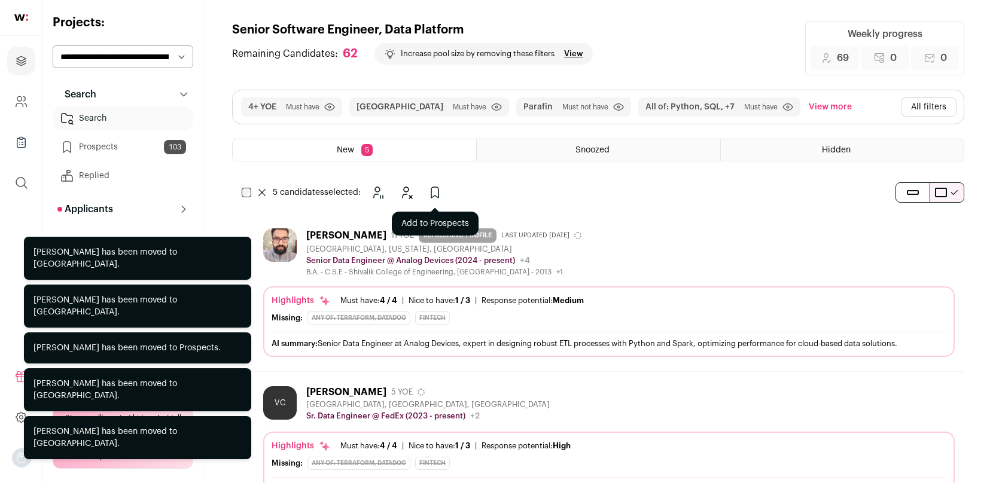
click at [438, 185] on button "Add to Prospects" at bounding box center [435, 193] width 24 height 24
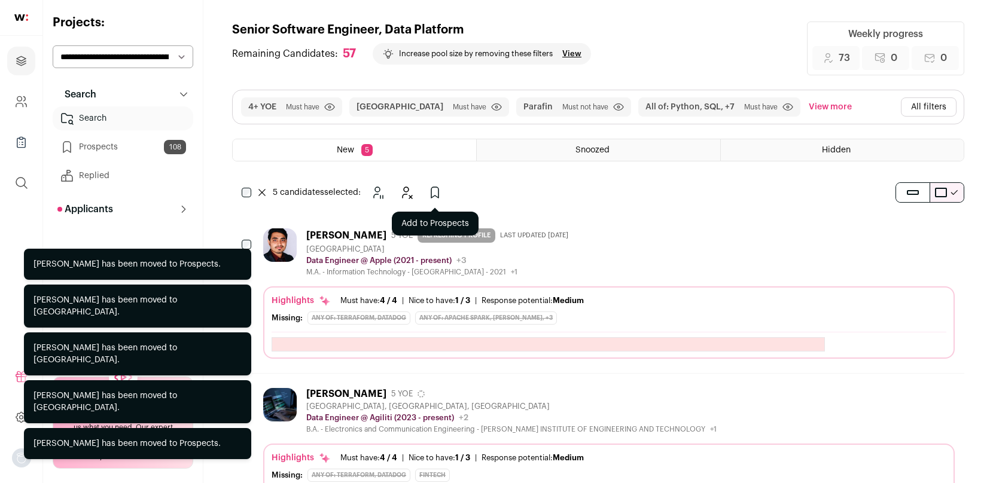
click at [437, 189] on icon "Add to Prospects" at bounding box center [435, 192] width 14 height 14
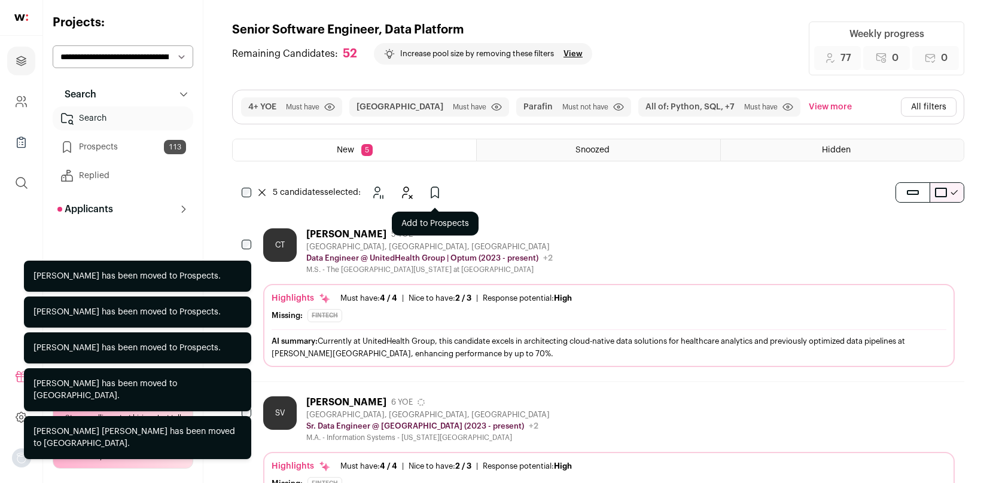
click at [434, 191] on icon "Add to Prospects" at bounding box center [435, 192] width 14 height 14
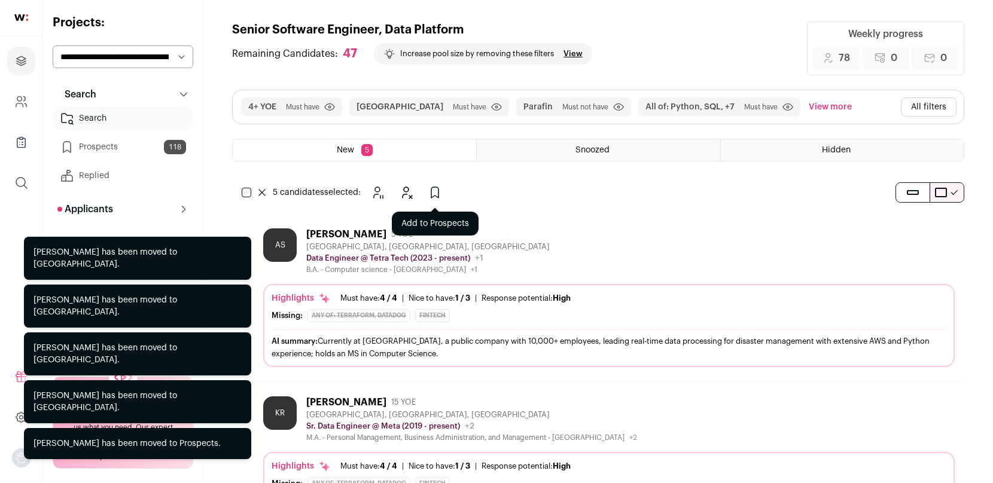
click at [430, 188] on icon "Add to Prospects" at bounding box center [435, 192] width 14 height 14
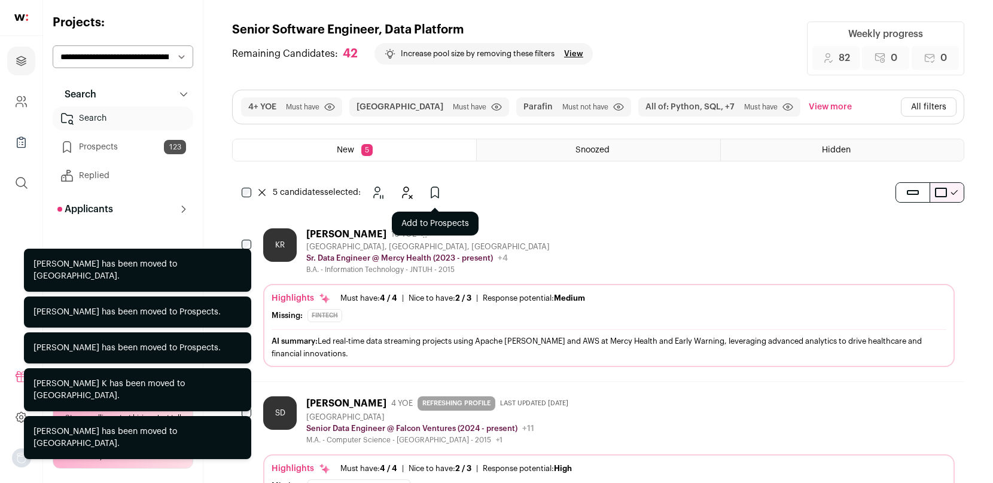
click at [435, 190] on icon "Add to Prospects" at bounding box center [435, 192] width 14 height 14
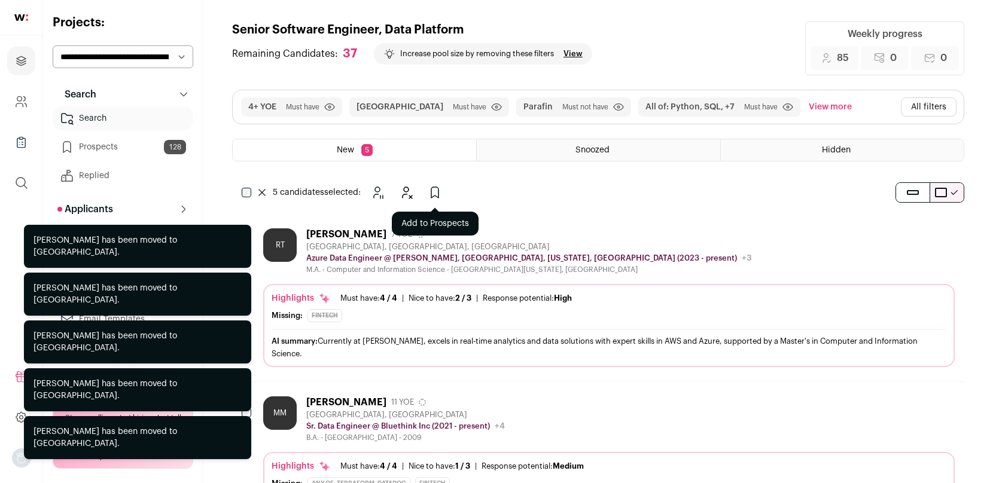
click at [440, 193] on icon "Add to Prospects" at bounding box center [435, 192] width 14 height 14
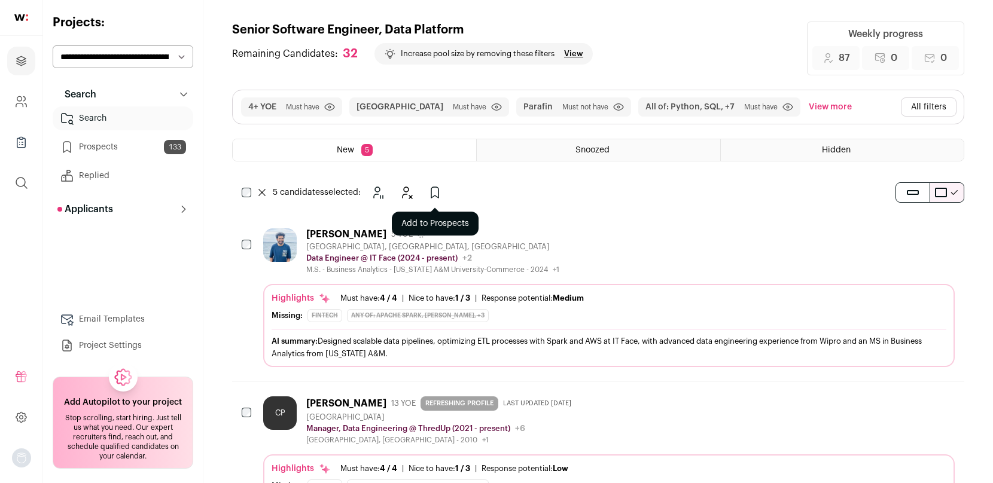
click at [438, 193] on icon "Add to Prospects" at bounding box center [434, 192] width 7 height 11
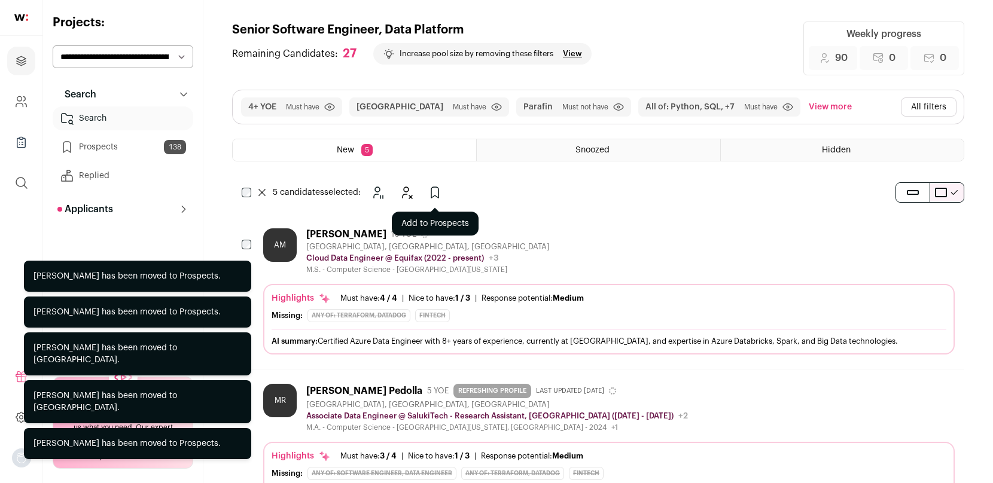
click at [438, 190] on icon "Add to Prospects" at bounding box center [435, 192] width 14 height 14
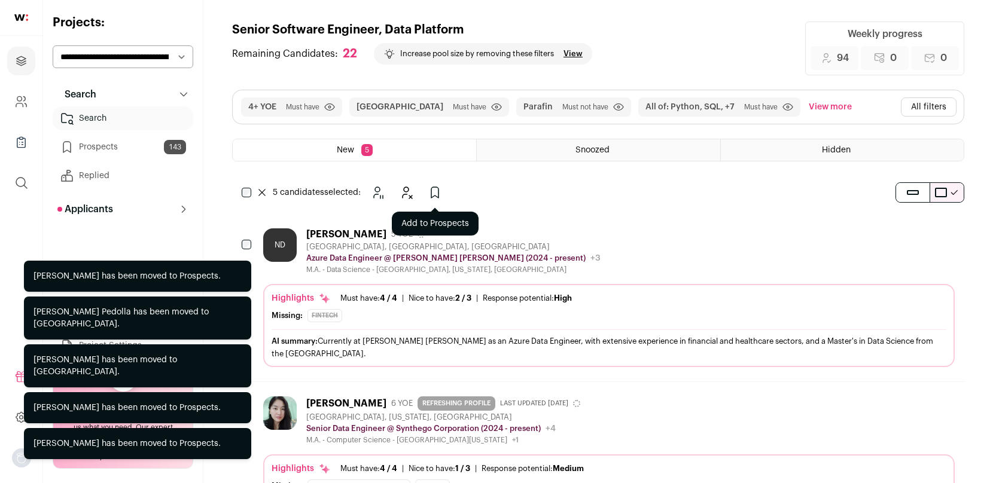
click at [438, 192] on icon "Add to Prospects" at bounding box center [435, 192] width 14 height 14
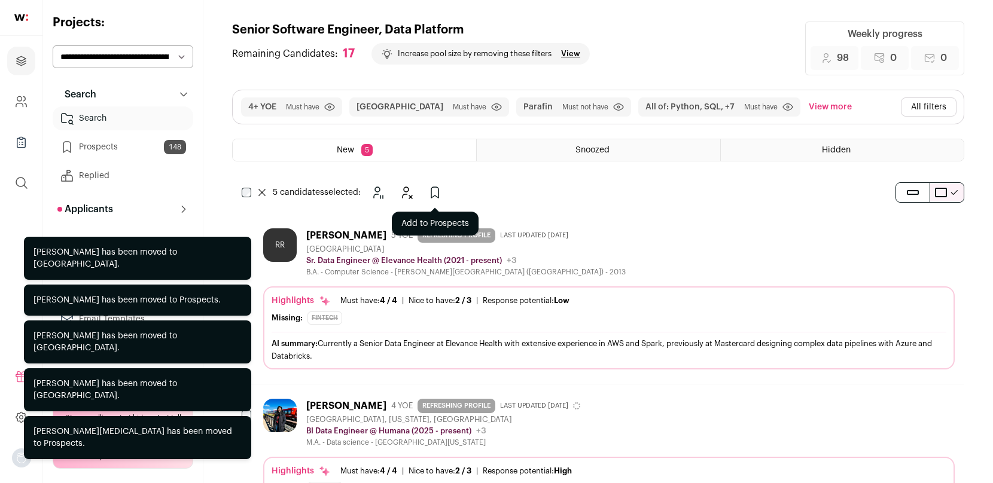
click at [441, 193] on icon "Add to Prospects" at bounding box center [435, 192] width 14 height 14
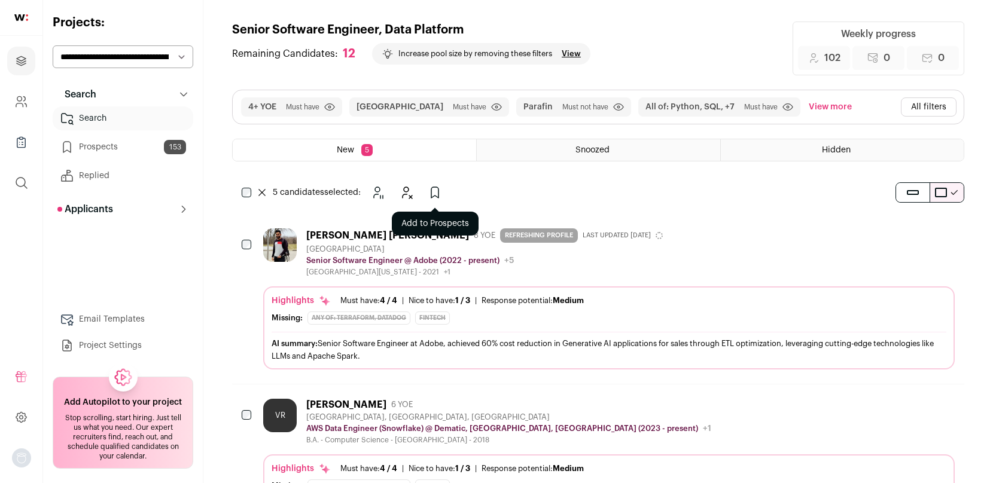
click at [438, 191] on icon "Add to Prospects" at bounding box center [435, 192] width 14 height 14
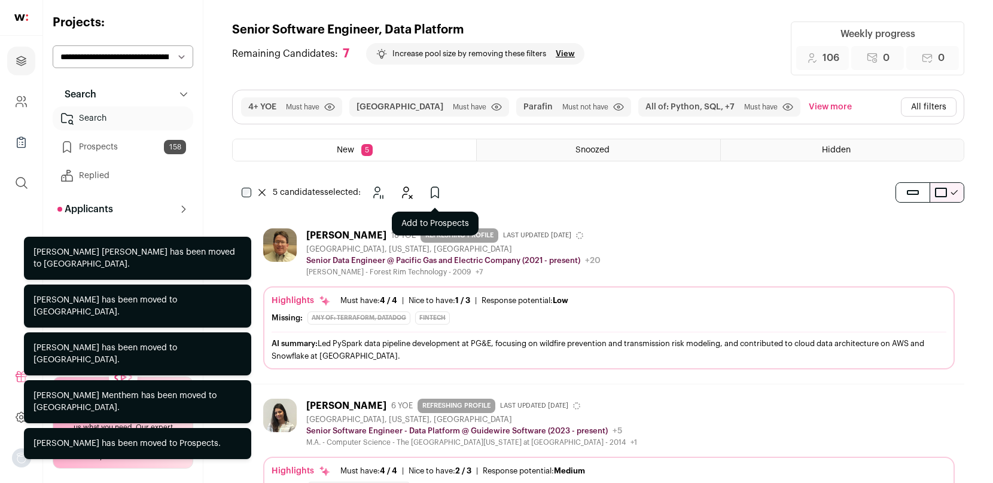
click at [436, 190] on icon "Add to Prospects" at bounding box center [435, 192] width 14 height 14
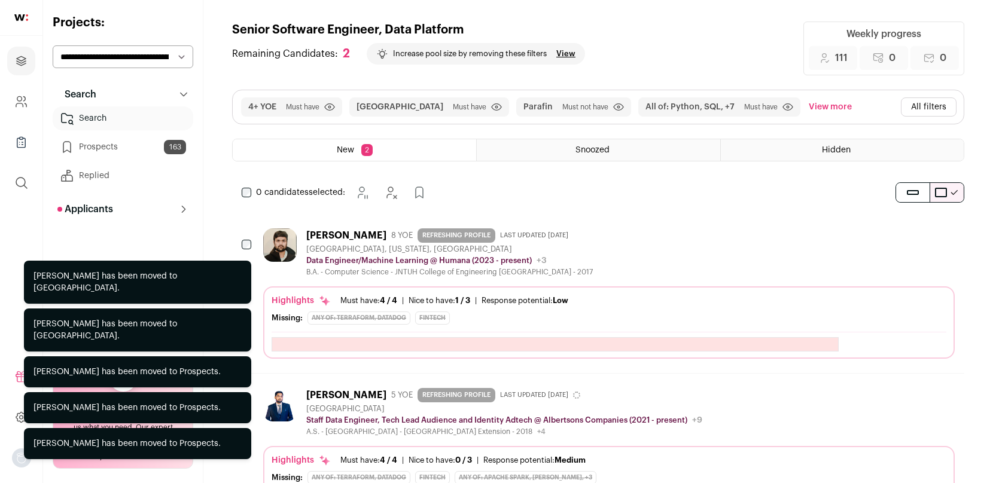
click at [238, 190] on div "0 candidates selected: [GEOGRAPHIC_DATA] Hide Add to Prospects" at bounding box center [336, 193] width 209 height 24
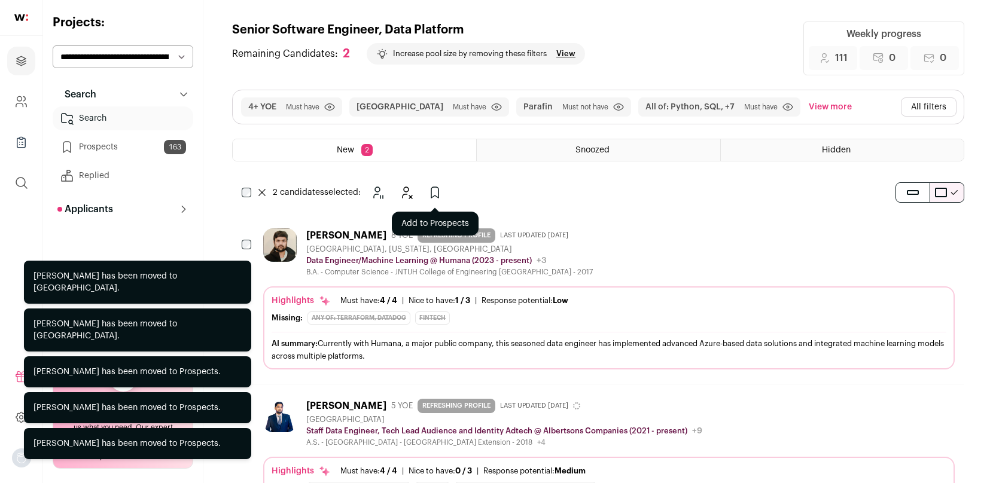
click at [434, 191] on icon "Add to Prospects" at bounding box center [435, 192] width 14 height 14
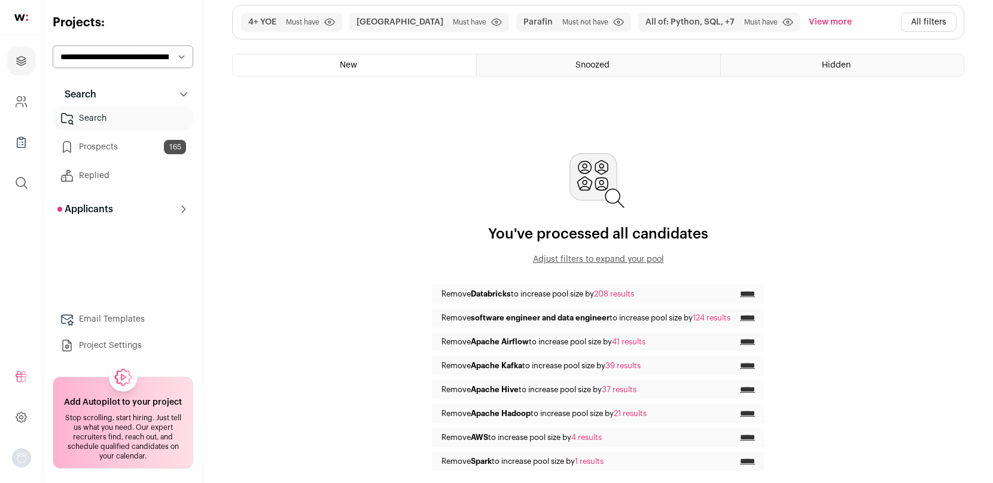
scroll to position [95, 0]
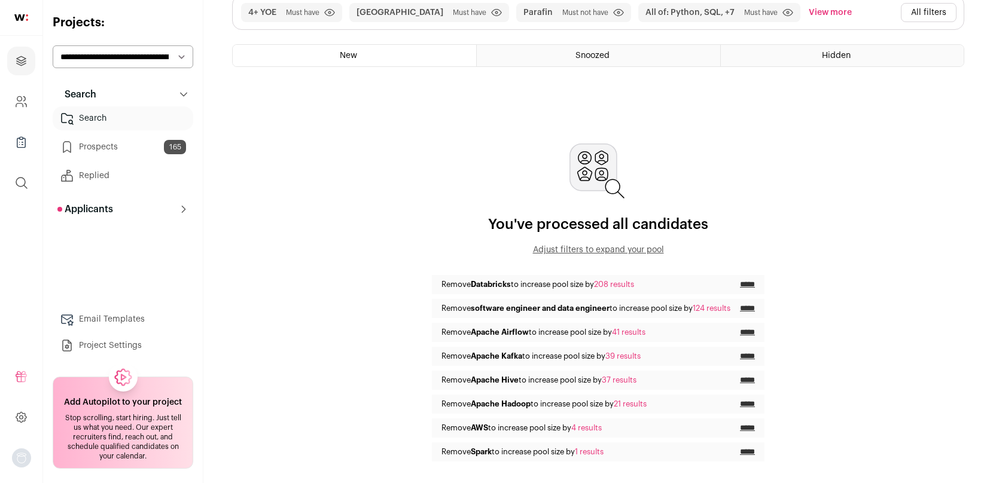
click at [111, 147] on link "Prospects 165" at bounding box center [123, 147] width 141 height 24
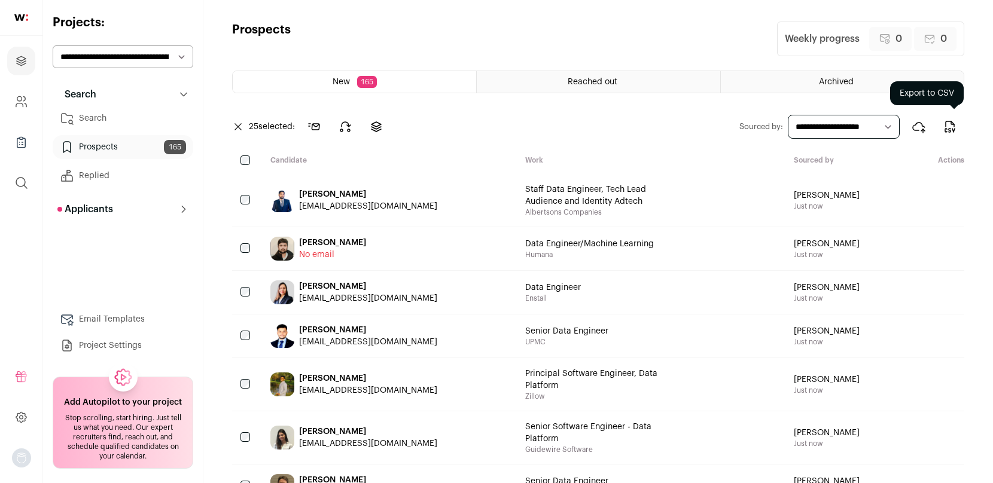
click at [947, 124] on icon "Export to CSV" at bounding box center [950, 127] width 14 height 14
click at [343, 126] on icon at bounding box center [345, 127] width 14 height 14
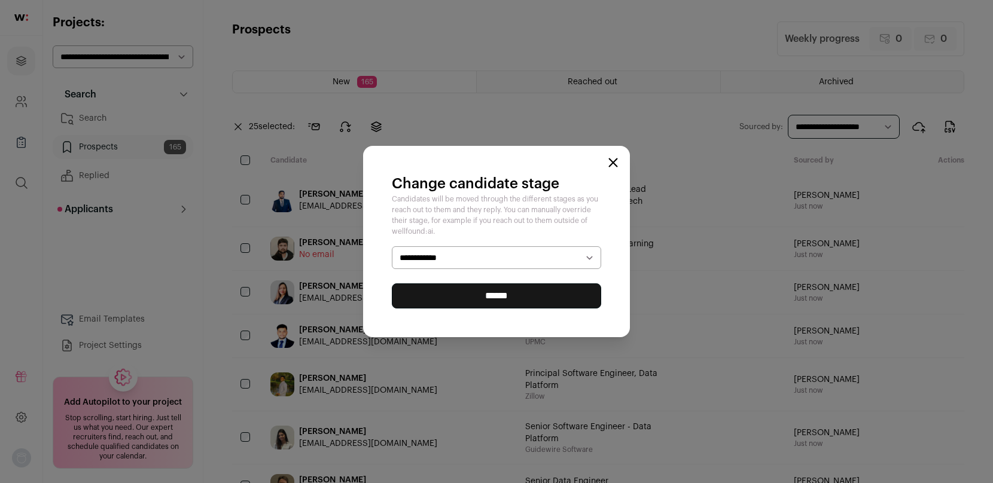
click at [446, 257] on select "**********" at bounding box center [496, 257] width 209 height 23
click at [455, 300] on input "******" at bounding box center [496, 296] width 209 height 25
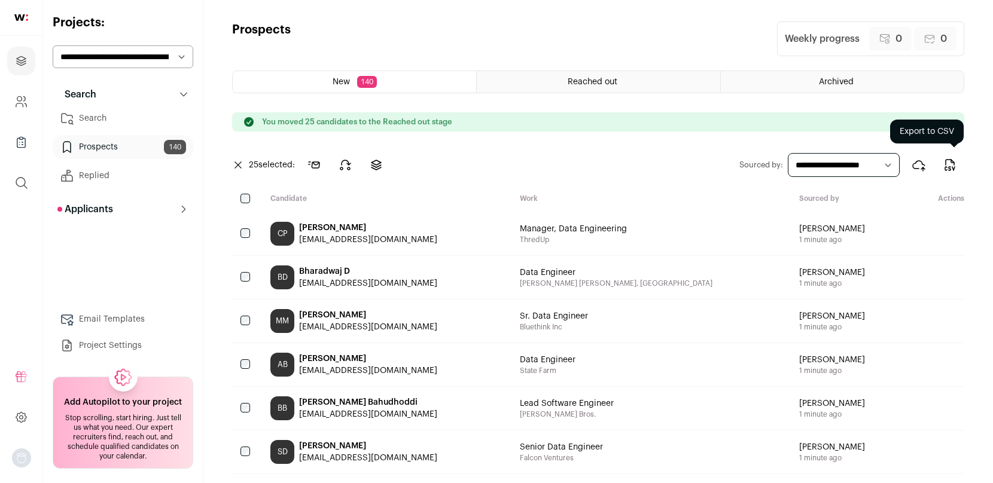
click at [950, 162] on icon "Export to CSV" at bounding box center [950, 165] width 14 height 14
click at [348, 163] on icon at bounding box center [345, 165] width 14 height 14
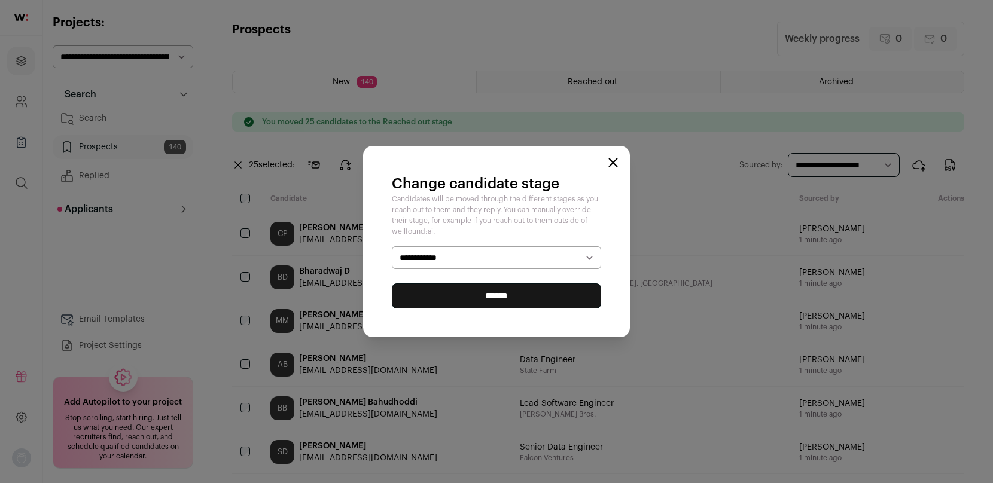
click at [455, 260] on select "**********" at bounding box center [496, 257] width 209 height 23
click at [485, 294] on input "******" at bounding box center [496, 296] width 209 height 25
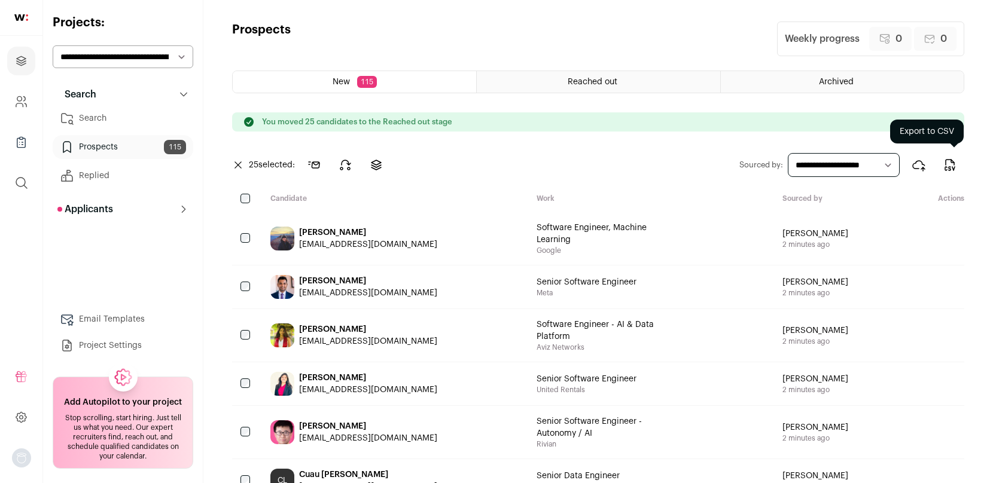
click at [948, 161] on icon "Export to CSV" at bounding box center [950, 165] width 14 height 14
click at [349, 160] on icon at bounding box center [345, 165] width 14 height 14
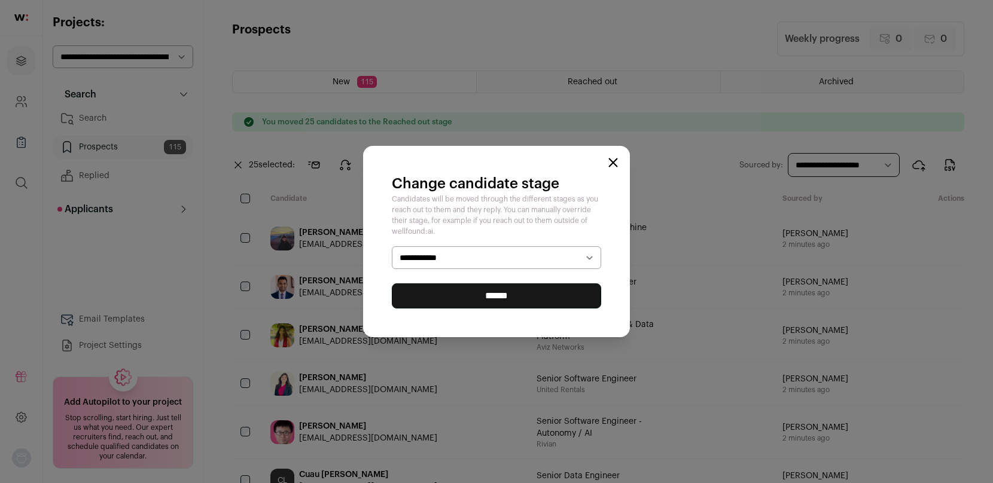
click at [465, 255] on select "**********" at bounding box center [496, 257] width 209 height 23
click at [504, 298] on input "******" at bounding box center [496, 296] width 209 height 25
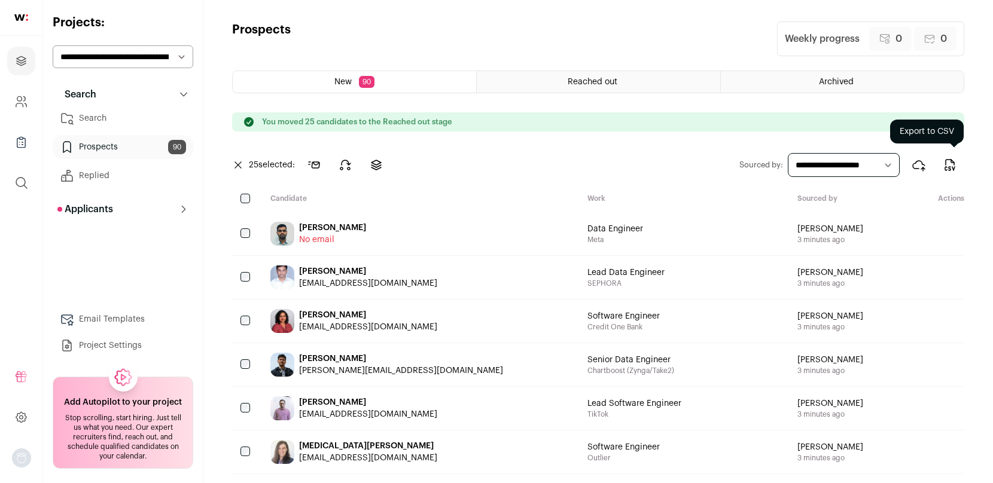
click at [954, 164] on icon "Export to CSV" at bounding box center [950, 165] width 14 height 14
click at [345, 162] on icon at bounding box center [345, 165] width 14 height 14
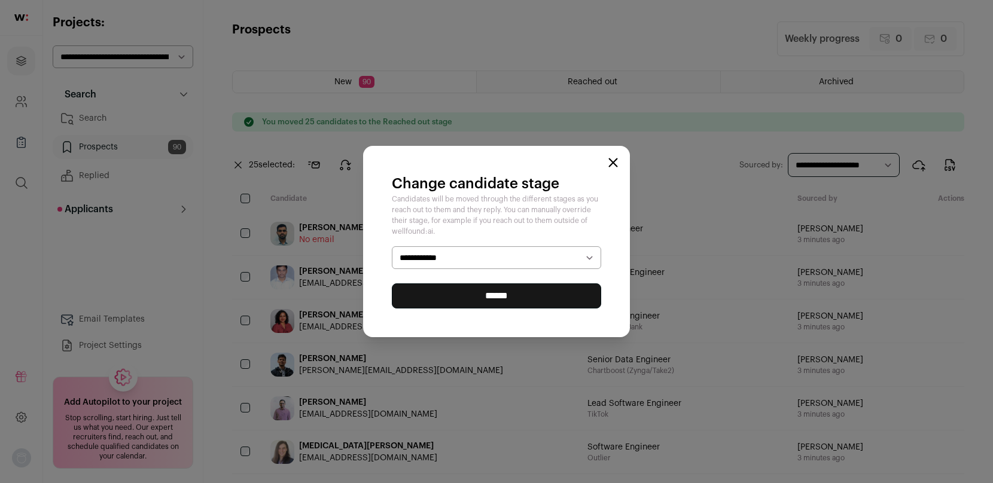
click at [438, 251] on select "**********" at bounding box center [496, 257] width 209 height 23
click at [472, 291] on input "******" at bounding box center [496, 296] width 209 height 25
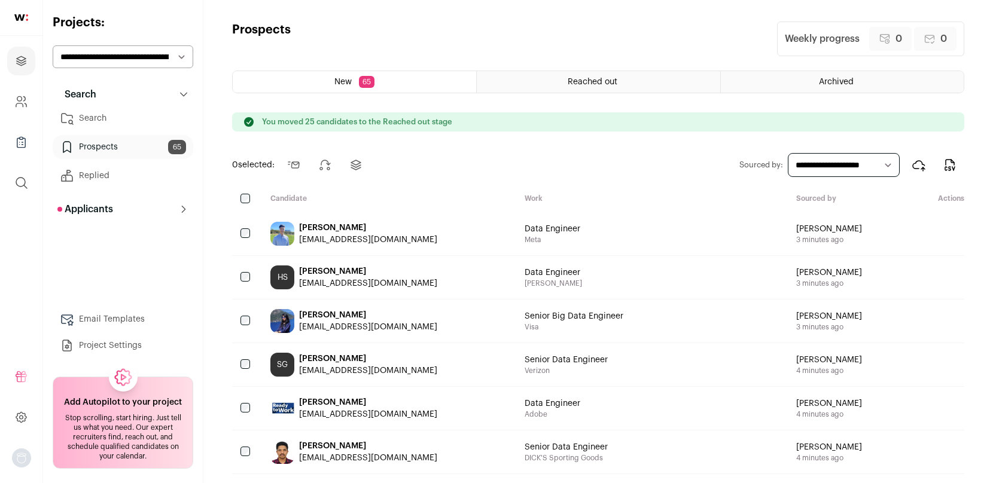
click at [250, 197] on div at bounding box center [246, 199] width 29 height 11
click at [240, 196] on div at bounding box center [246, 199] width 29 height 11
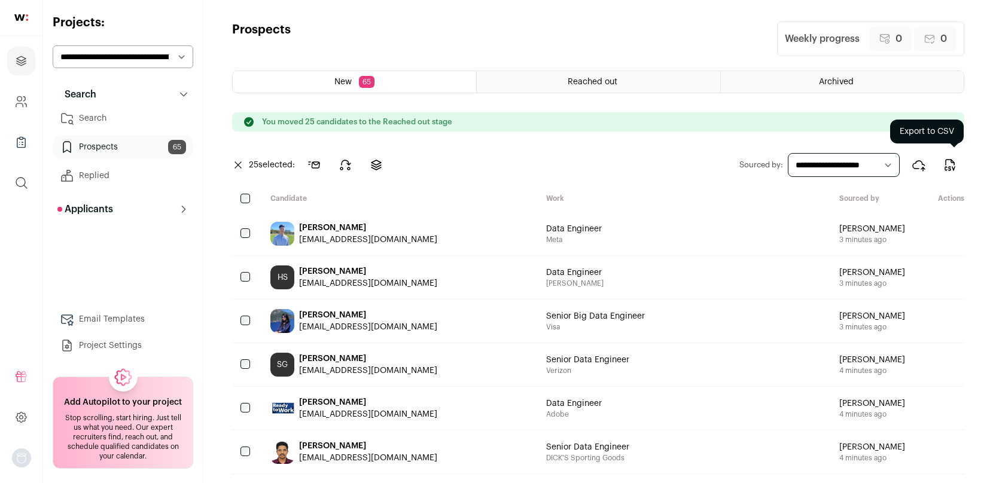
click at [951, 166] on icon "Export to CSV" at bounding box center [950, 165] width 14 height 14
click at [352, 166] on icon at bounding box center [345, 165] width 14 height 14
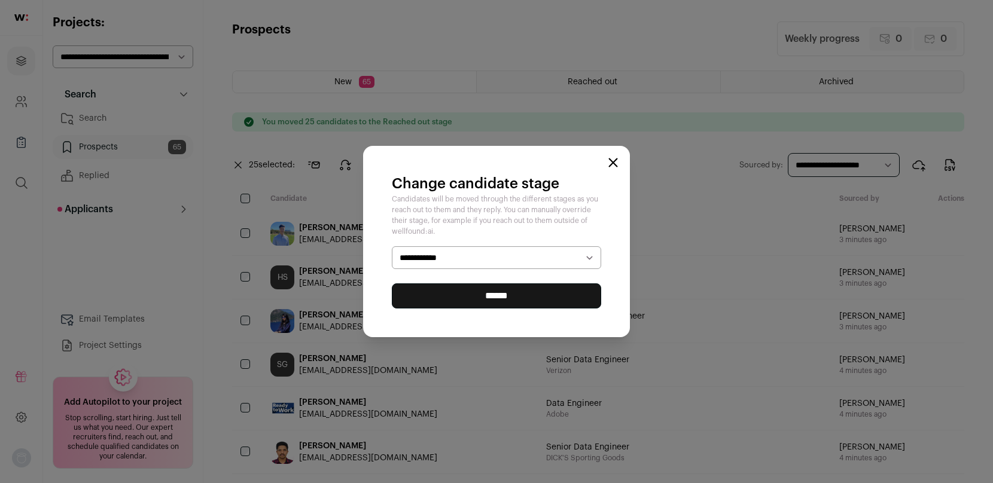
click at [433, 255] on select "**********" at bounding box center [496, 257] width 209 height 23
click at [527, 297] on input "******" at bounding box center [496, 296] width 209 height 25
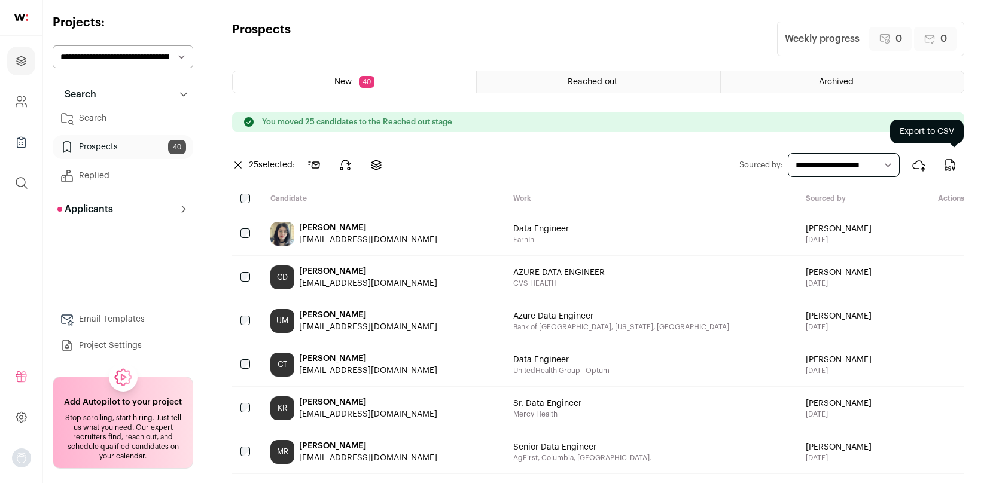
click at [952, 166] on icon "Export to CSV" at bounding box center [950, 165] width 14 height 14
click at [351, 170] on icon at bounding box center [345, 165] width 14 height 14
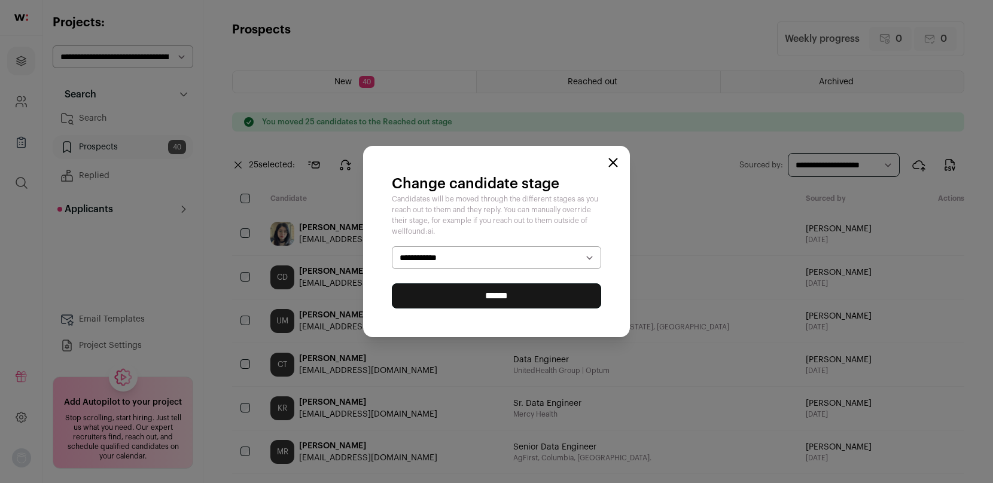
click at [436, 252] on select "**********" at bounding box center [496, 257] width 209 height 23
click at [490, 296] on input "******" at bounding box center [496, 296] width 209 height 25
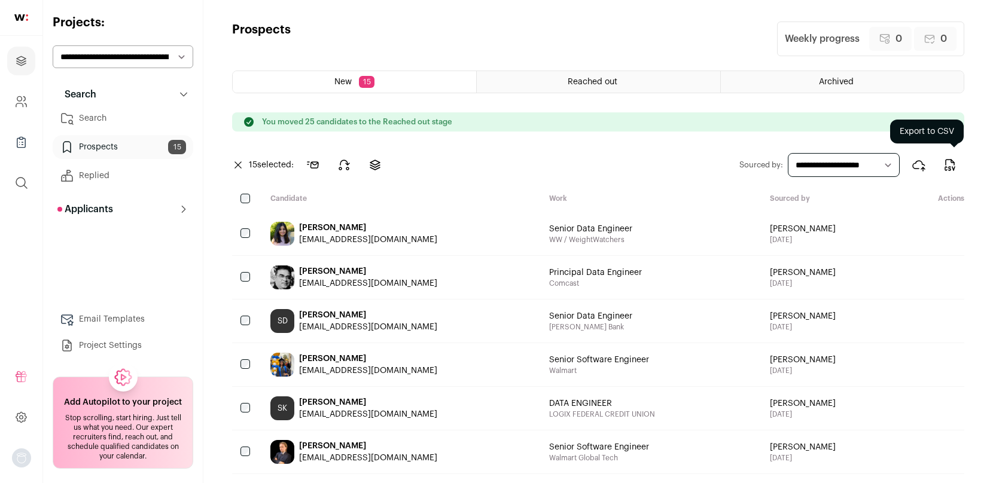
click at [954, 166] on icon "Export to CSV" at bounding box center [950, 165] width 14 height 14
click at [347, 165] on icon at bounding box center [344, 165] width 14 height 14
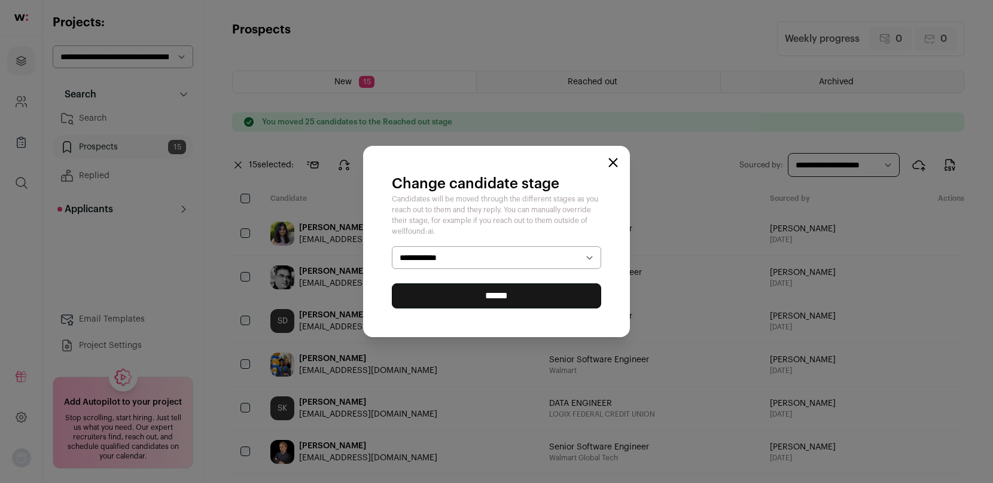
click at [409, 257] on select "**********" at bounding box center [496, 257] width 209 height 23
select select "**********"
click at [470, 296] on input "******" at bounding box center [496, 296] width 209 height 25
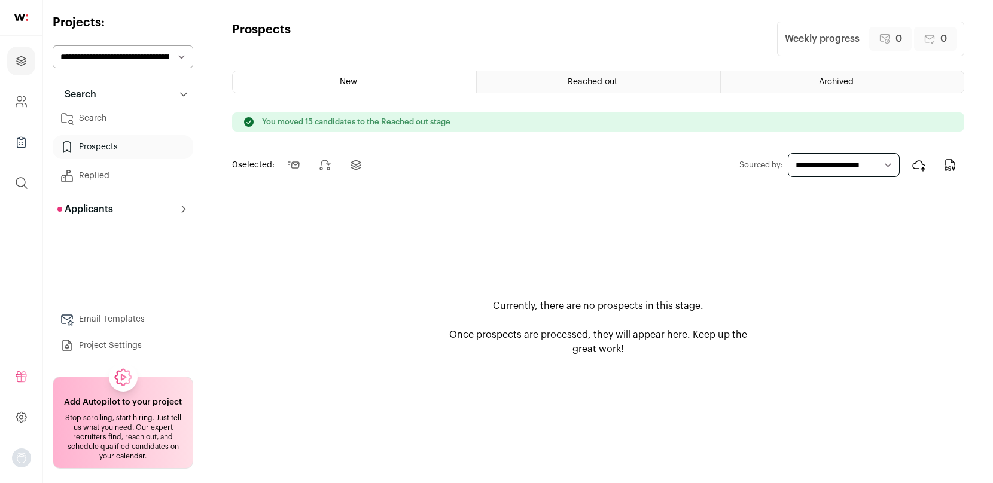
click at [568, 78] on span "Reached out" at bounding box center [593, 82] width 50 height 8
